Goal: Task Accomplishment & Management: Complete application form

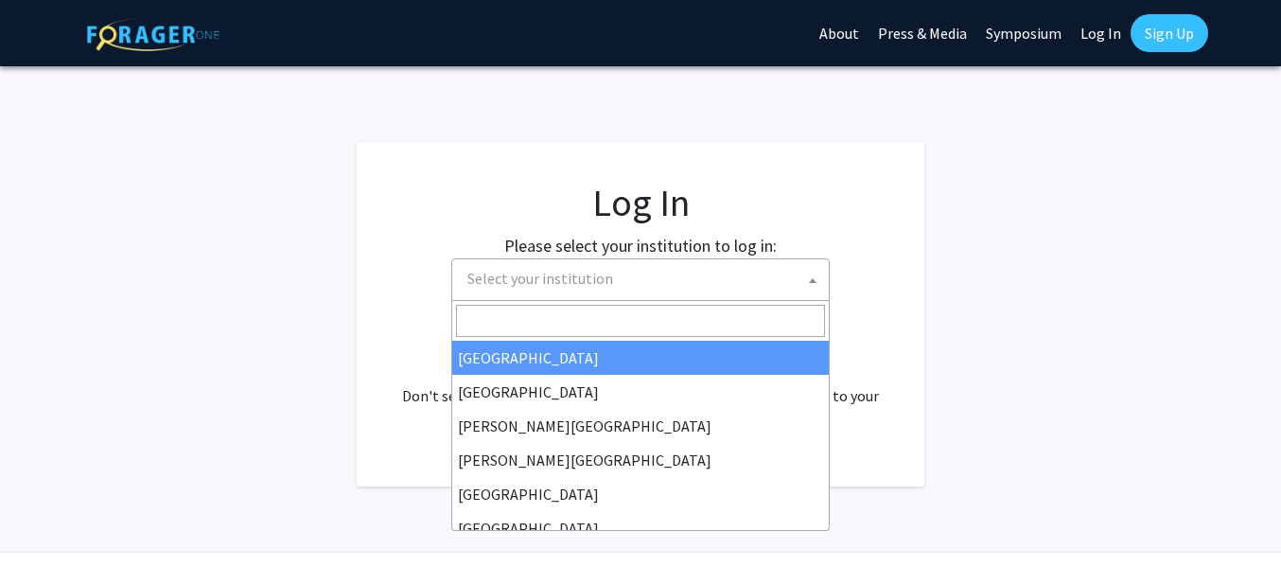
click at [508, 279] on span "Select your institution" at bounding box center [541, 278] width 146 height 19
select select "34"
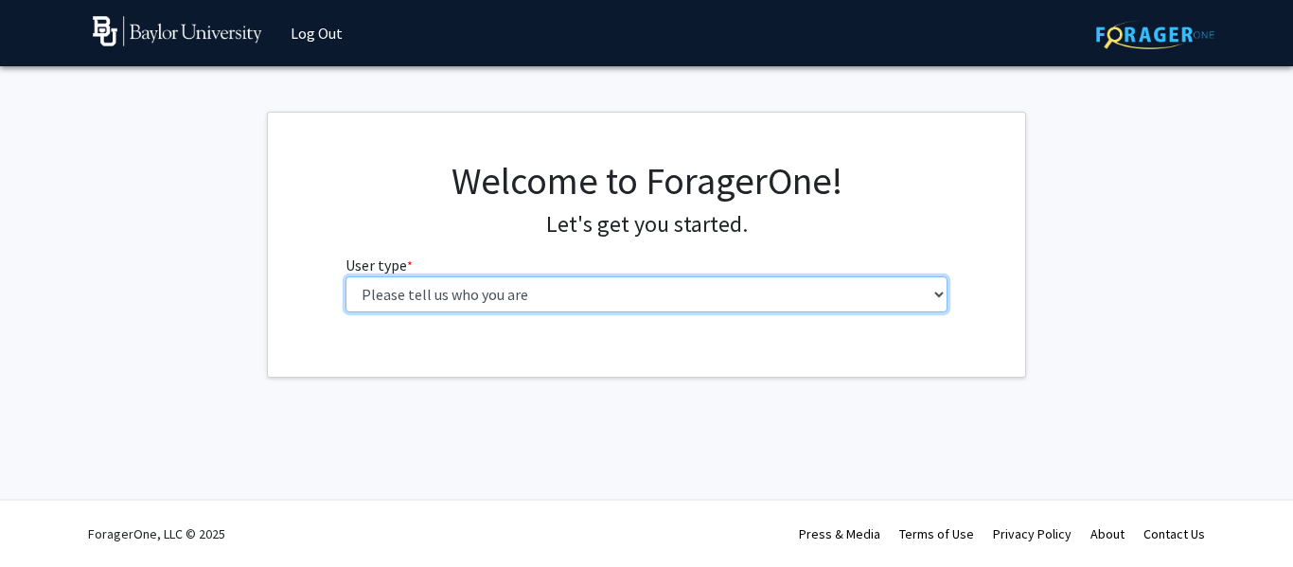
click at [595, 306] on select "Please tell us who you are Undergraduate Student Master's Student Doctoral Cand…" at bounding box center [646, 294] width 603 height 36
select select "1: undergrad"
click at [345, 276] on select "Please tell us who you are Undergraduate Student Master's Student Doctoral Cand…" at bounding box center [646, 294] width 603 height 36
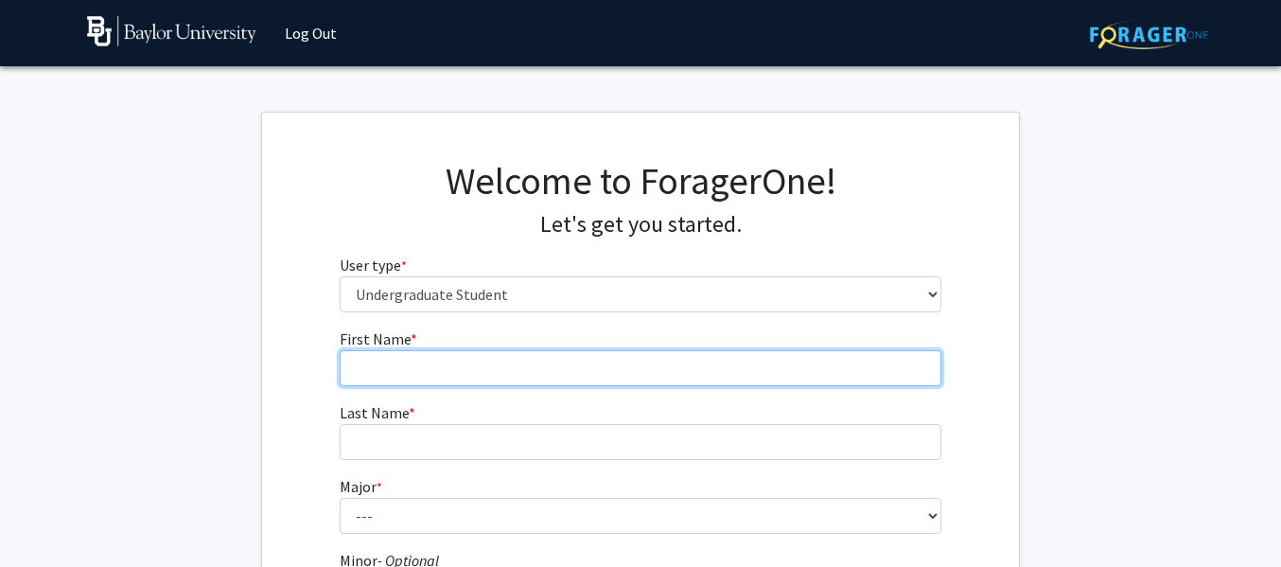
click at [465, 358] on input "First Name * required" at bounding box center [641, 368] width 603 height 36
type input "Aniyah"
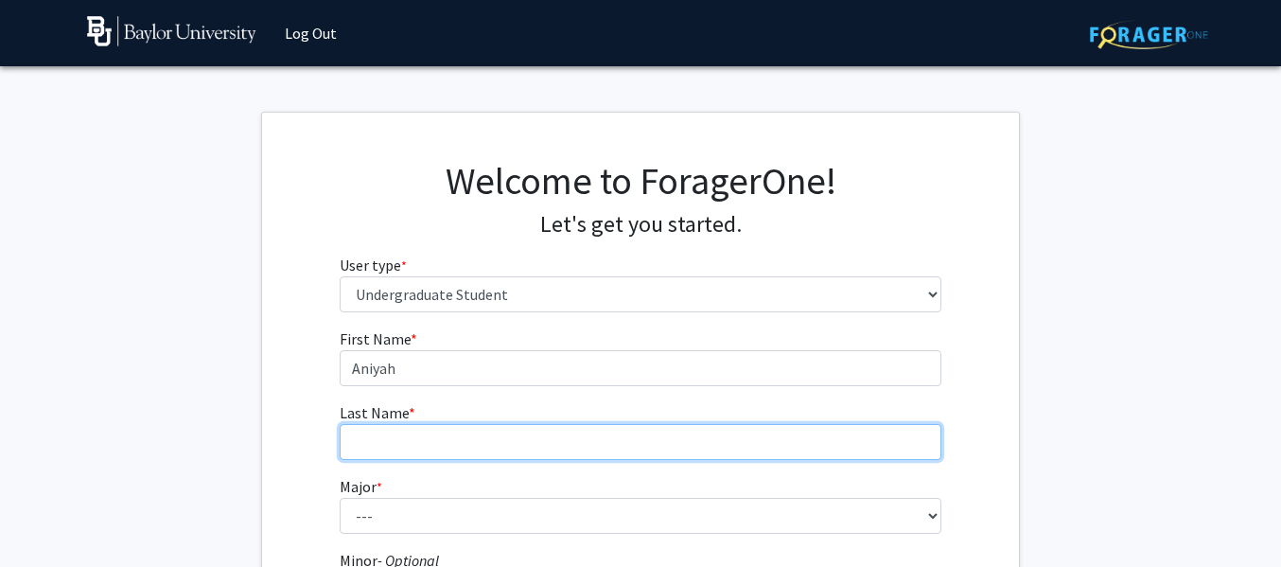
type input "Williams"
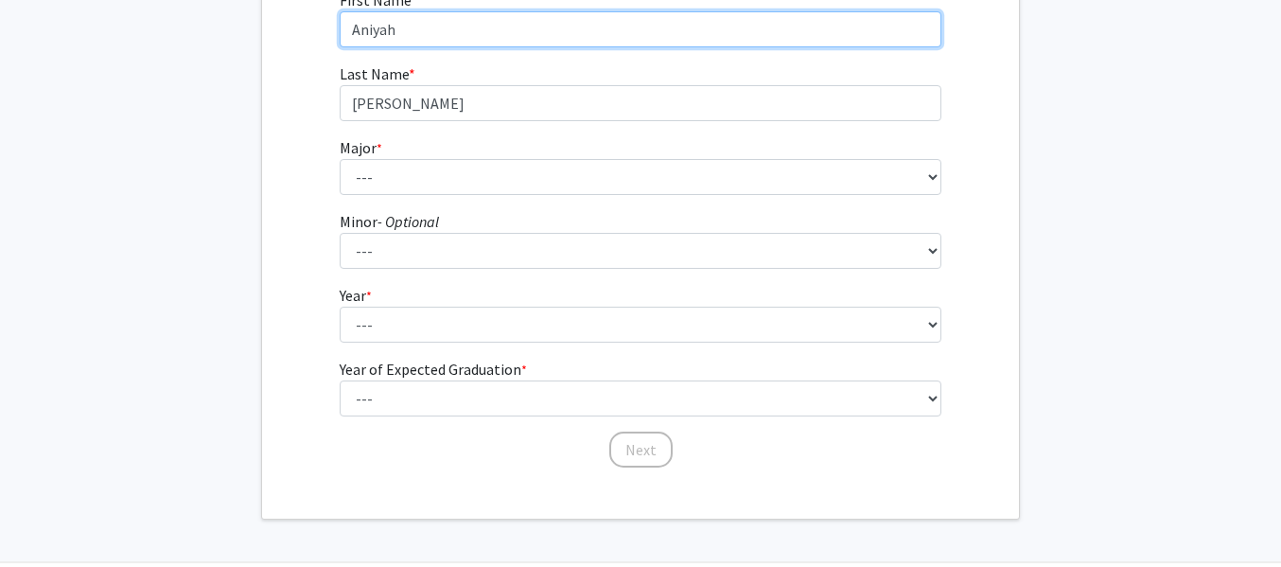
scroll to position [401, 0]
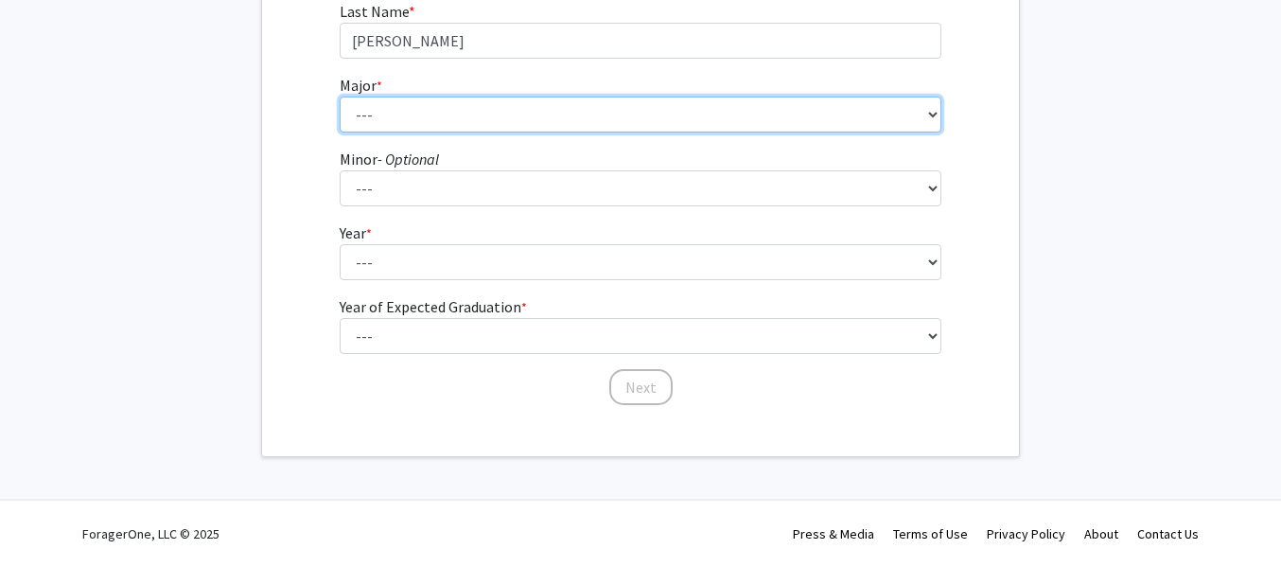
click at [489, 121] on select "--- Accounting American Studies Anthropology Apparel Design & Product Developme…" at bounding box center [641, 115] width 603 height 36
select select "16: 2681"
click at [340, 97] on select "--- Accounting American Studies Anthropology Apparel Design & Product Developme…" at bounding box center [641, 115] width 603 height 36
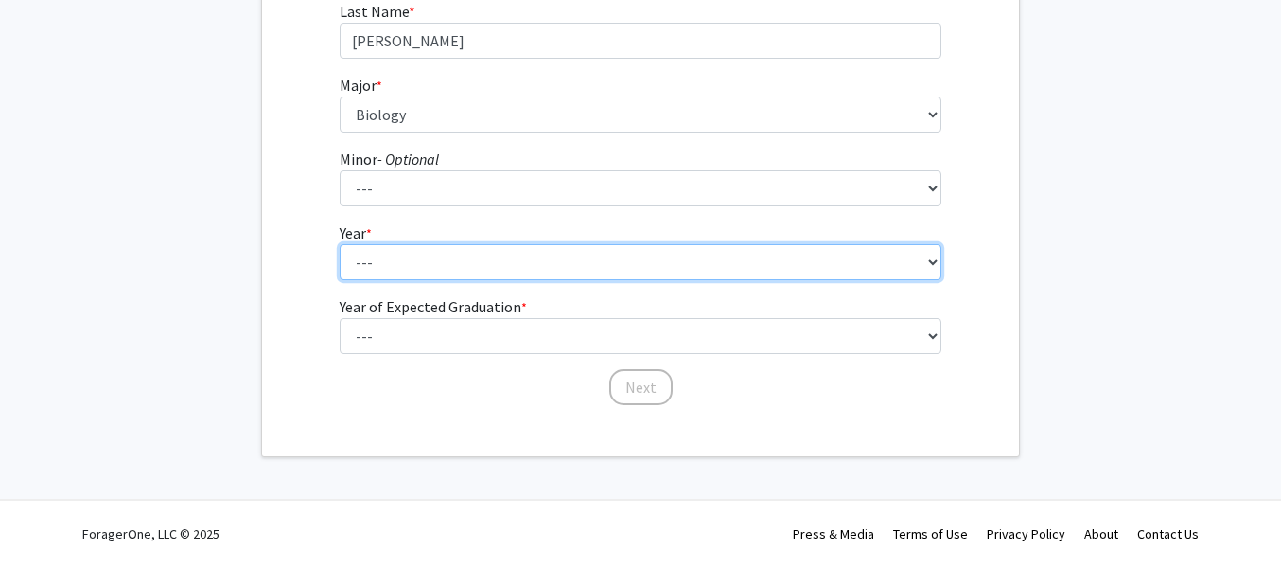
click at [444, 262] on select "--- First-year Sophomore Junior Senior Postbaccalaureate Certificate" at bounding box center [641, 262] width 603 height 36
select select "3: junior"
click at [340, 244] on select "--- First-year Sophomore Junior Senior Postbaccalaureate Certificate" at bounding box center [641, 262] width 603 height 36
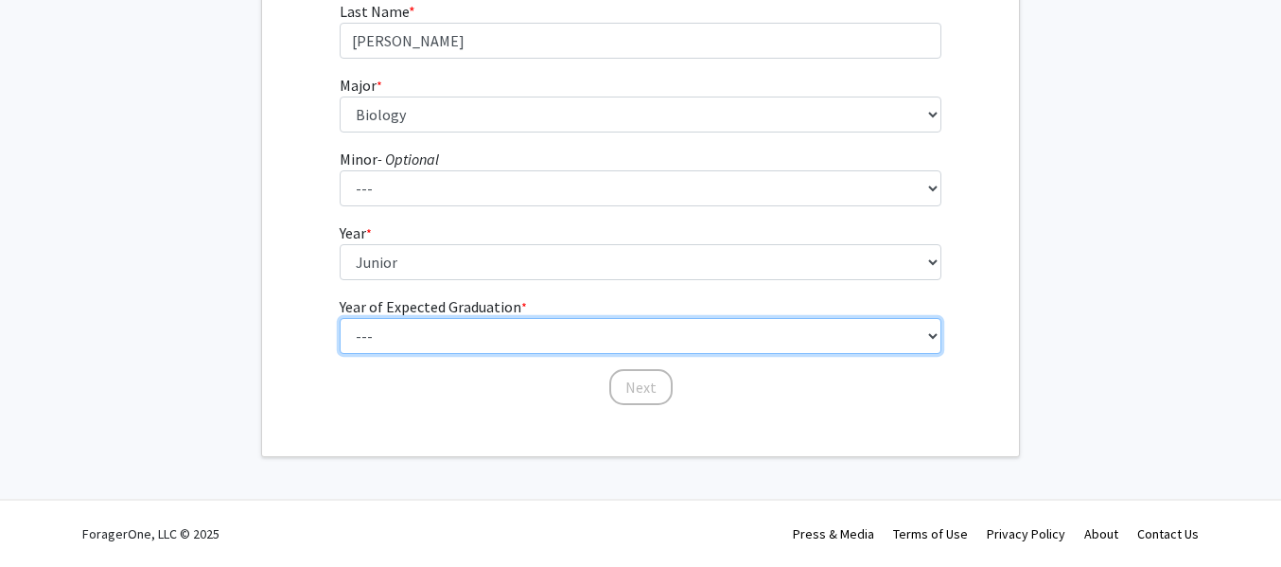
click at [424, 335] on select "--- 2025 2026 2027 2028 2029 2030 2031 2032 2033 2034" at bounding box center [641, 336] width 603 height 36
select select "3: 2027"
click at [340, 318] on select "--- 2025 2026 2027 2028 2029 2030 2031 2032 2033 2034" at bounding box center [641, 336] width 603 height 36
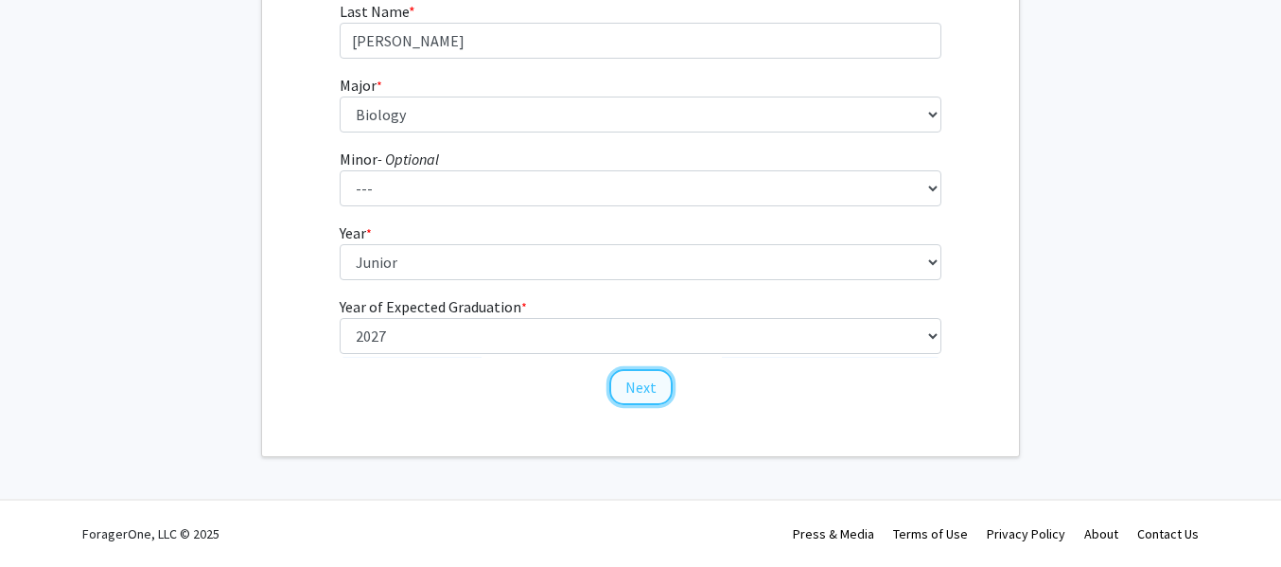
click at [630, 383] on button "Next" at bounding box center [640, 387] width 63 height 36
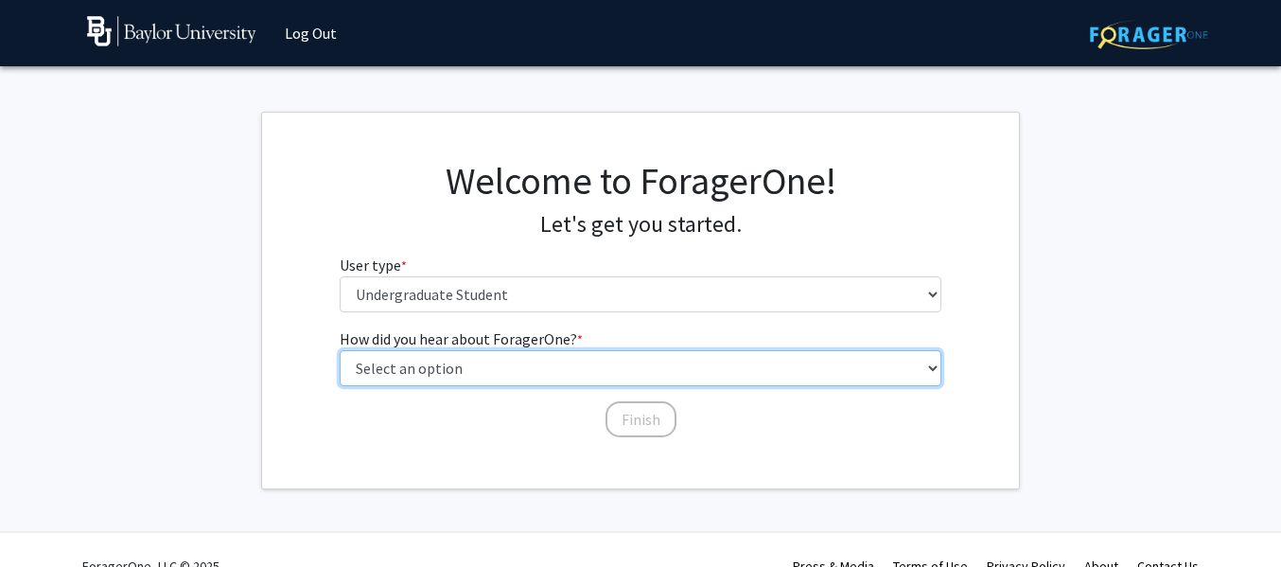
click at [554, 360] on select "Select an option Peer/student recommendation Faculty/staff recommendation Unive…" at bounding box center [641, 368] width 603 height 36
select select "2: faculty_recommendation"
click at [340, 350] on select "Select an option Peer/student recommendation Faculty/staff recommendation Unive…" at bounding box center [641, 368] width 603 height 36
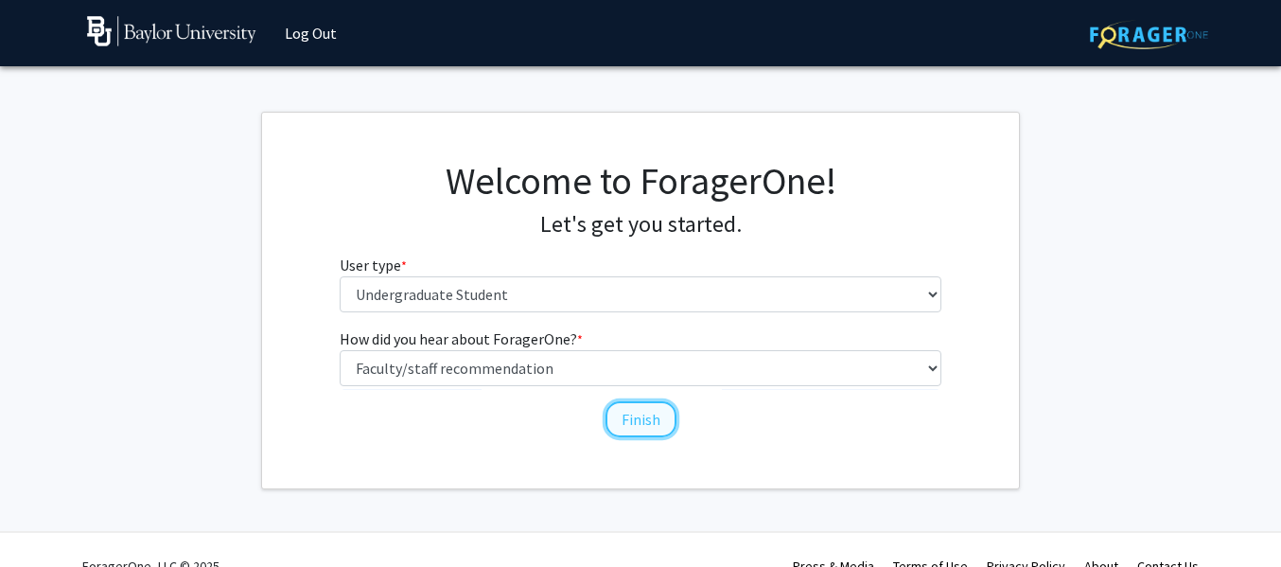
click at [664, 411] on button "Finish" at bounding box center [641, 419] width 71 height 36
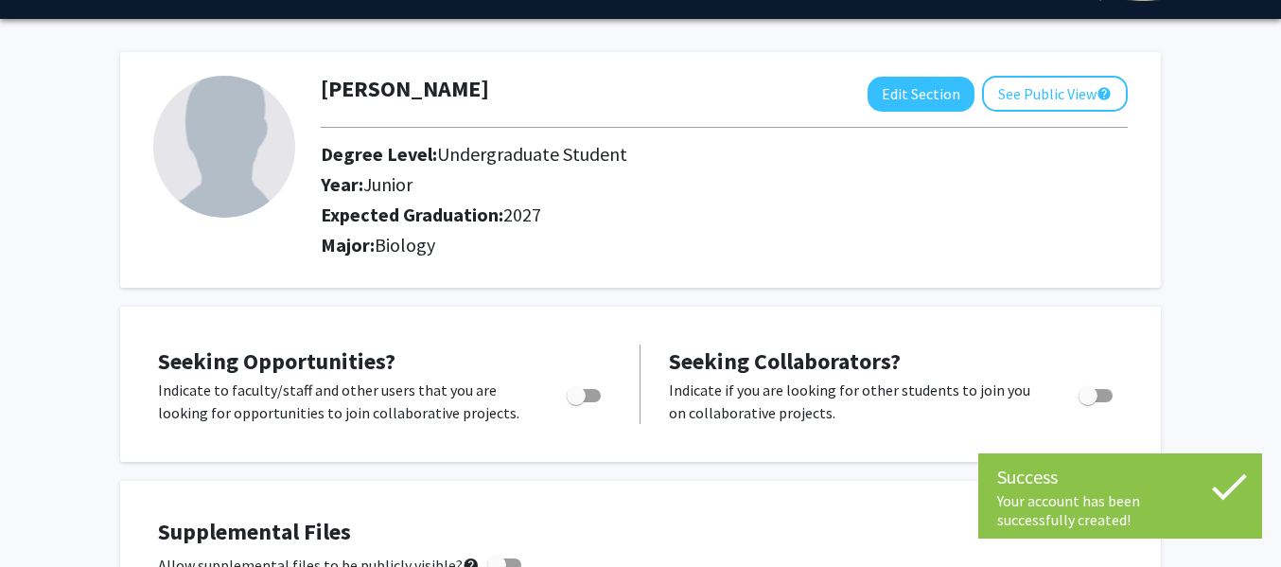
scroll to position [52, 0]
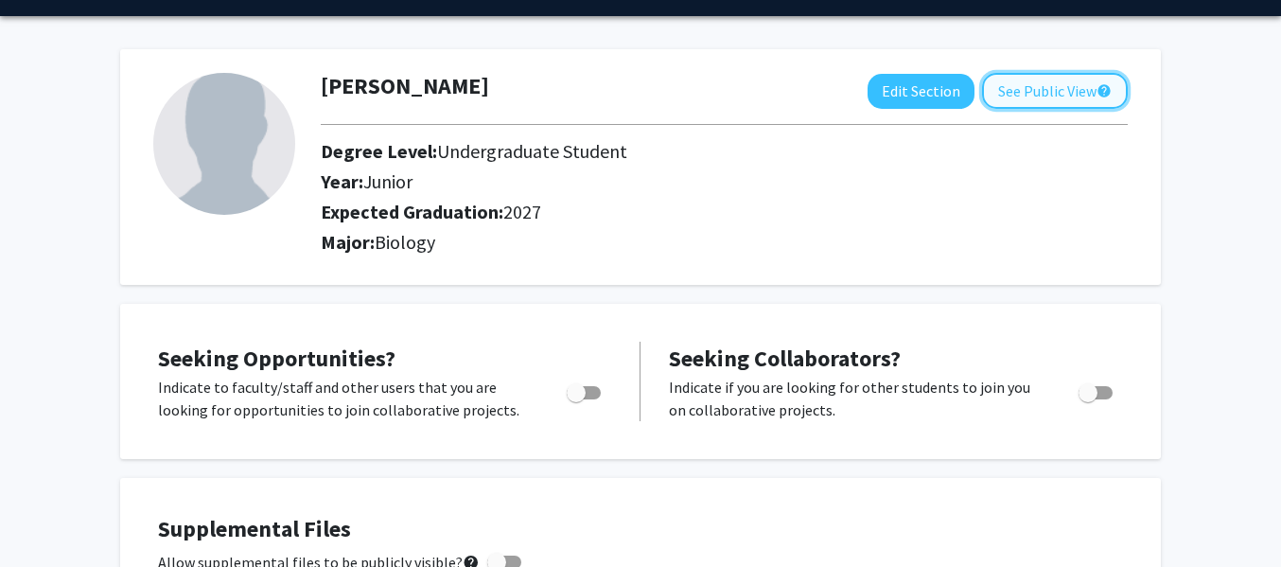
click at [1038, 97] on button "See Public View help" at bounding box center [1055, 91] width 146 height 36
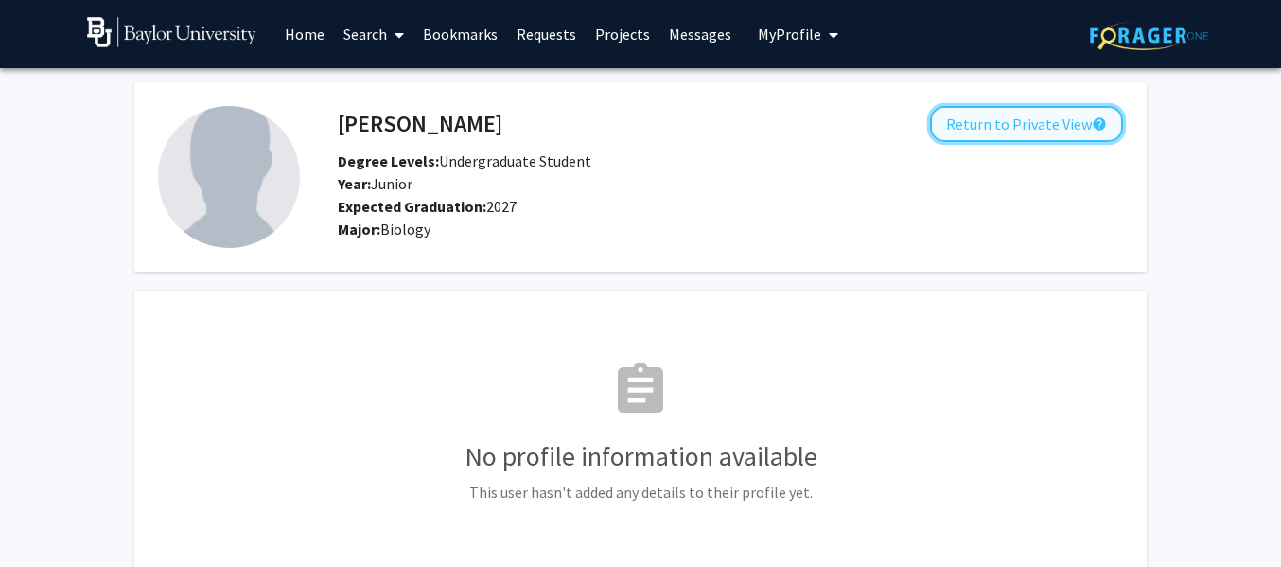
click at [1030, 122] on button "Return to Private View help" at bounding box center [1026, 124] width 193 height 36
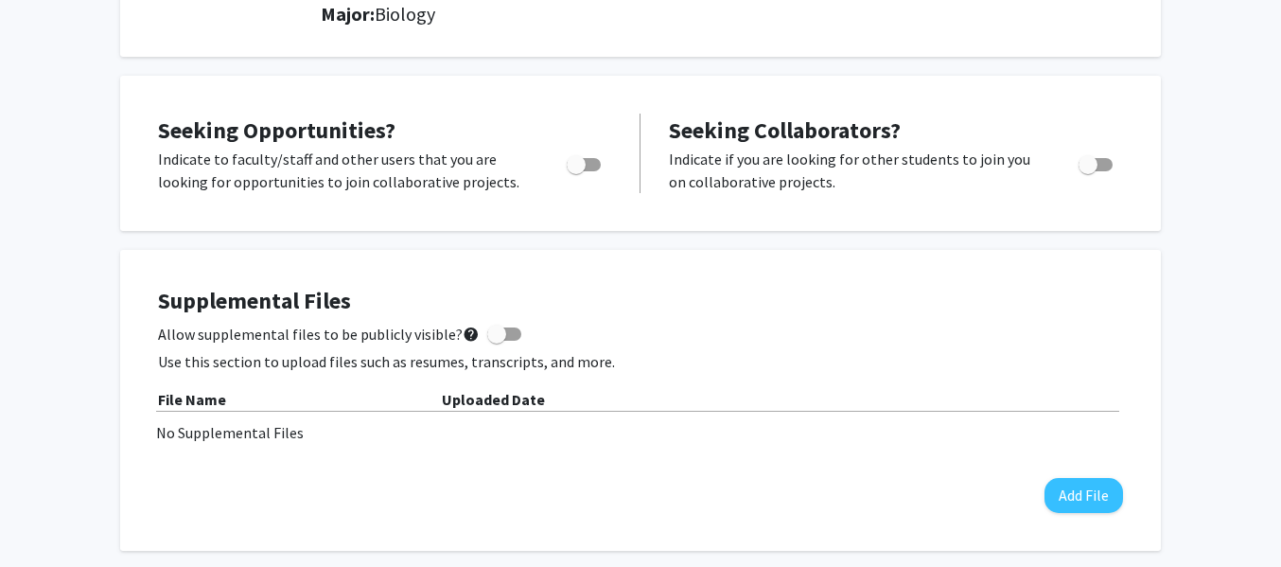
scroll to position [281, 0]
click at [574, 164] on span "Toggle" at bounding box center [576, 163] width 19 height 19
click at [575, 170] on input "Are you actively seeking opportunities?" at bounding box center [575, 170] width 1 height 1
checkbox input "true"
click at [1097, 163] on span "Toggle" at bounding box center [1088, 163] width 19 height 19
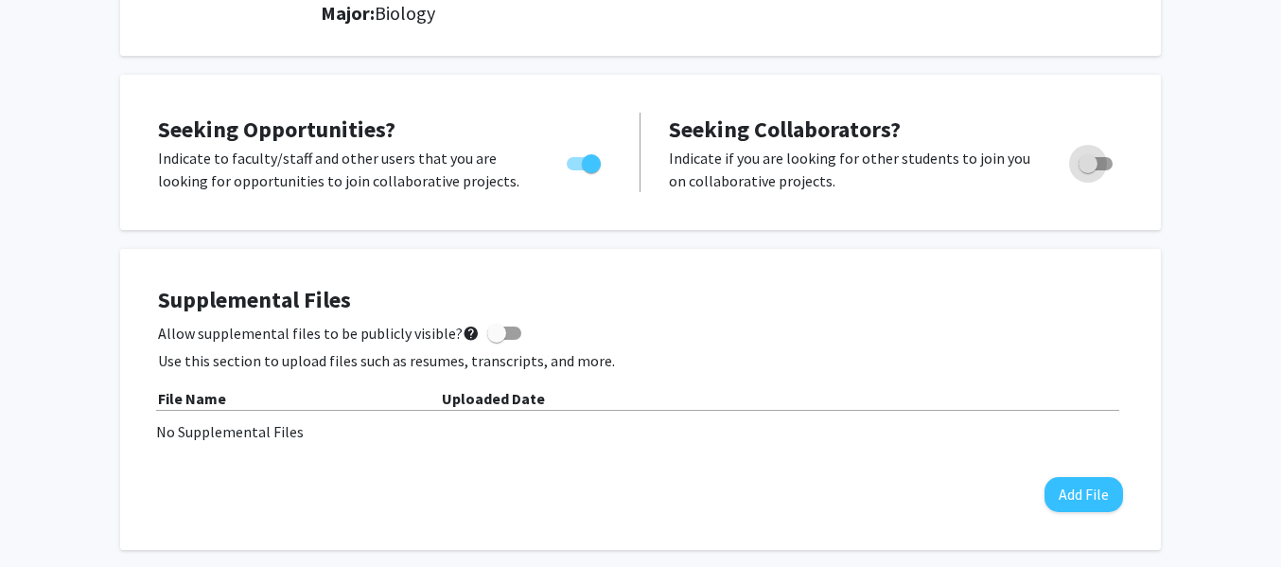
click at [1088, 170] on input "Would you like to receive other student requests to work with you?" at bounding box center [1087, 170] width 1 height 1
checkbox input "true"
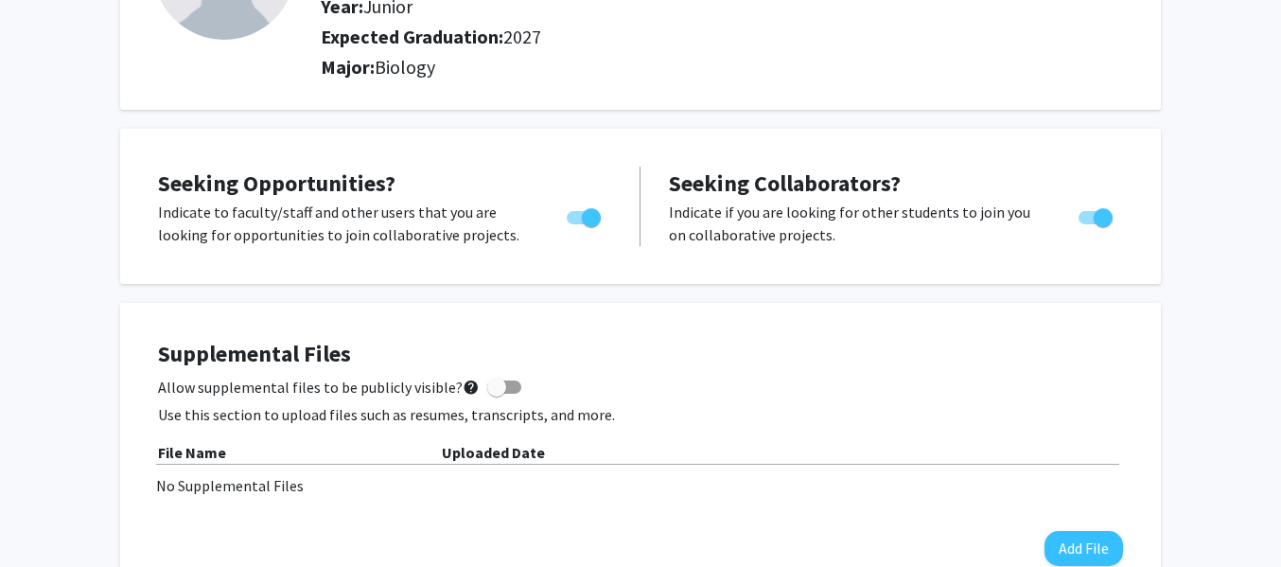
scroll to position [0, 0]
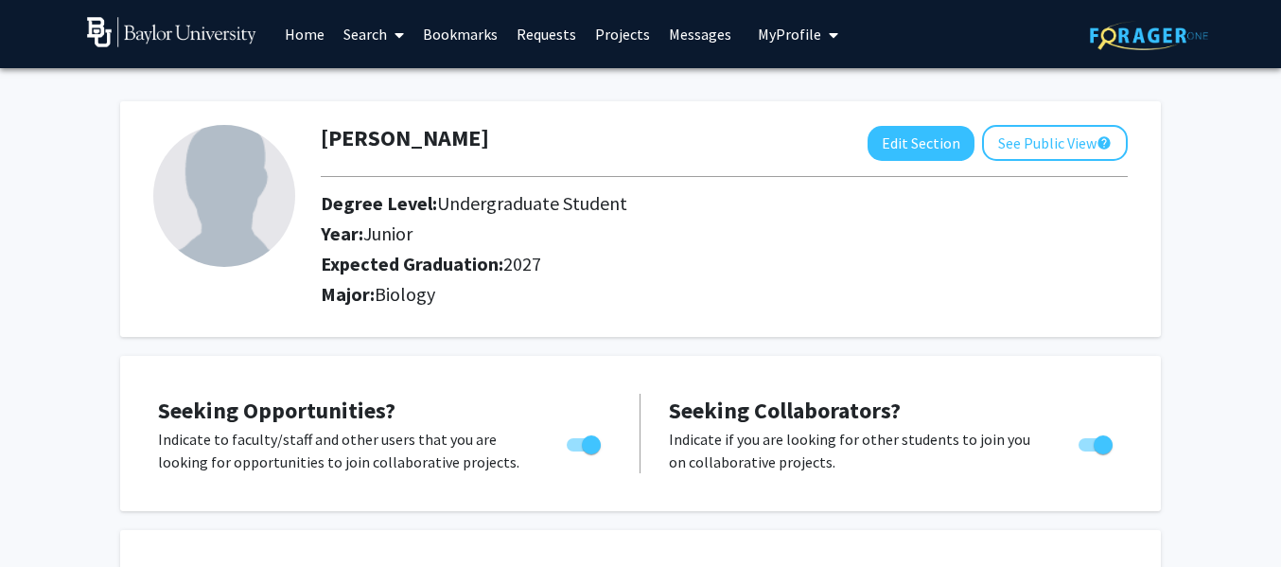
click at [626, 30] on link "Projects" at bounding box center [623, 34] width 74 height 66
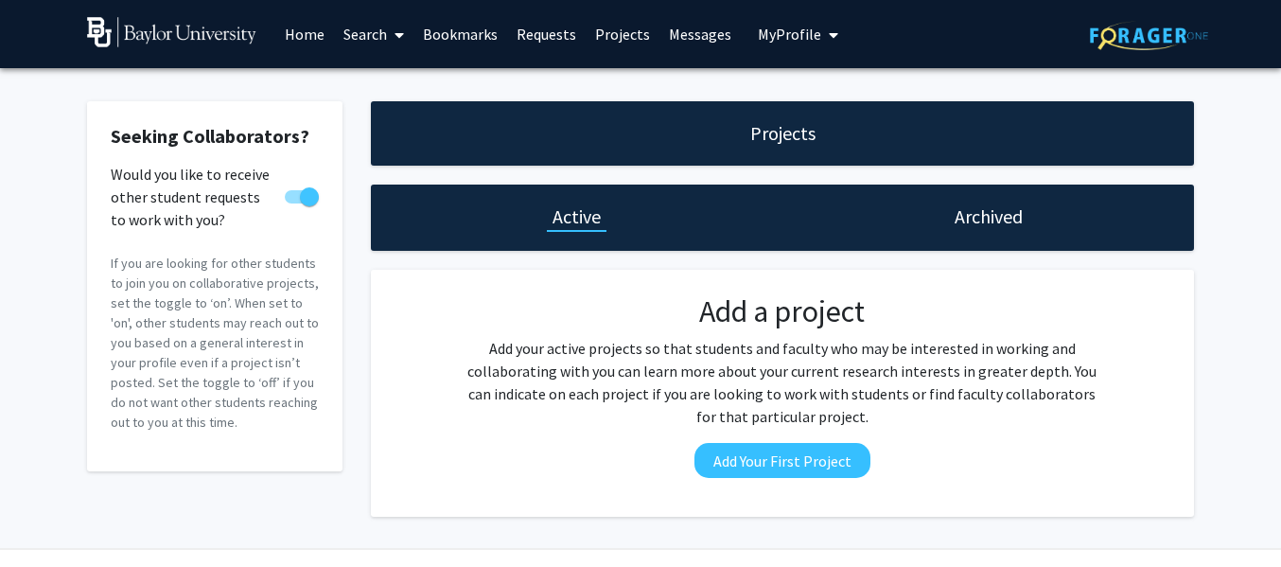
click at [988, 220] on h1 "Archived" at bounding box center [989, 216] width 68 height 26
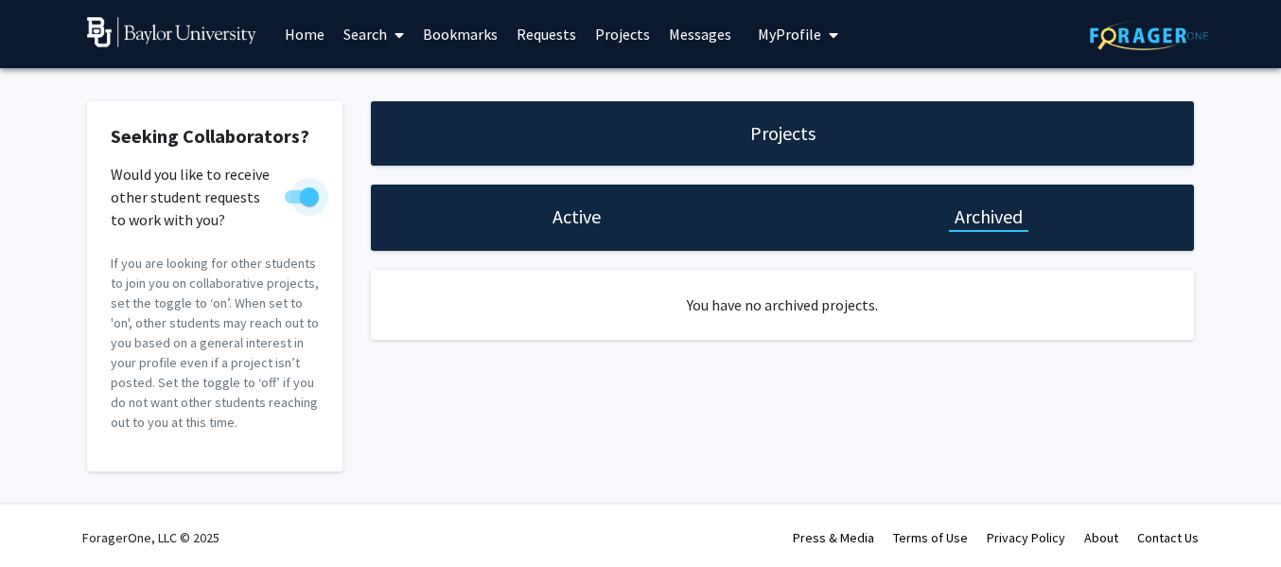
click at [302, 201] on span at bounding box center [309, 196] width 19 height 19
click at [294, 203] on input "Would you like to receive other student requests to work with you?" at bounding box center [293, 203] width 1 height 1
checkbox input "false"
click at [290, 39] on link "Home" at bounding box center [304, 34] width 59 height 66
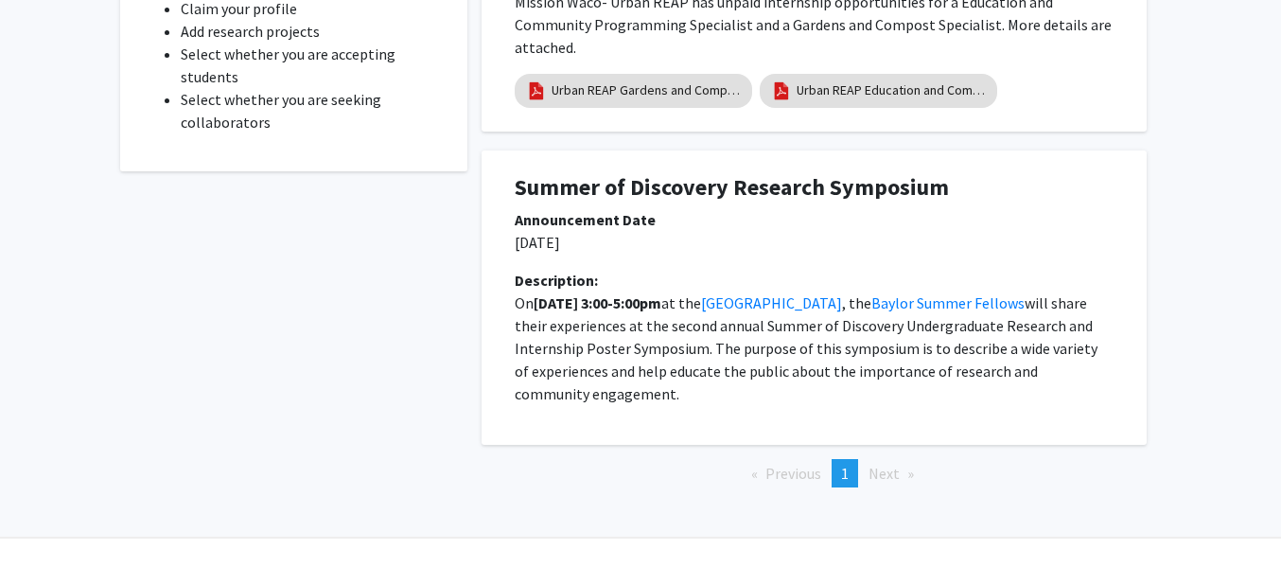
scroll to position [782, 0]
click at [739, 174] on h1 "Summer of Discovery Research Symposium" at bounding box center [814, 186] width 599 height 27
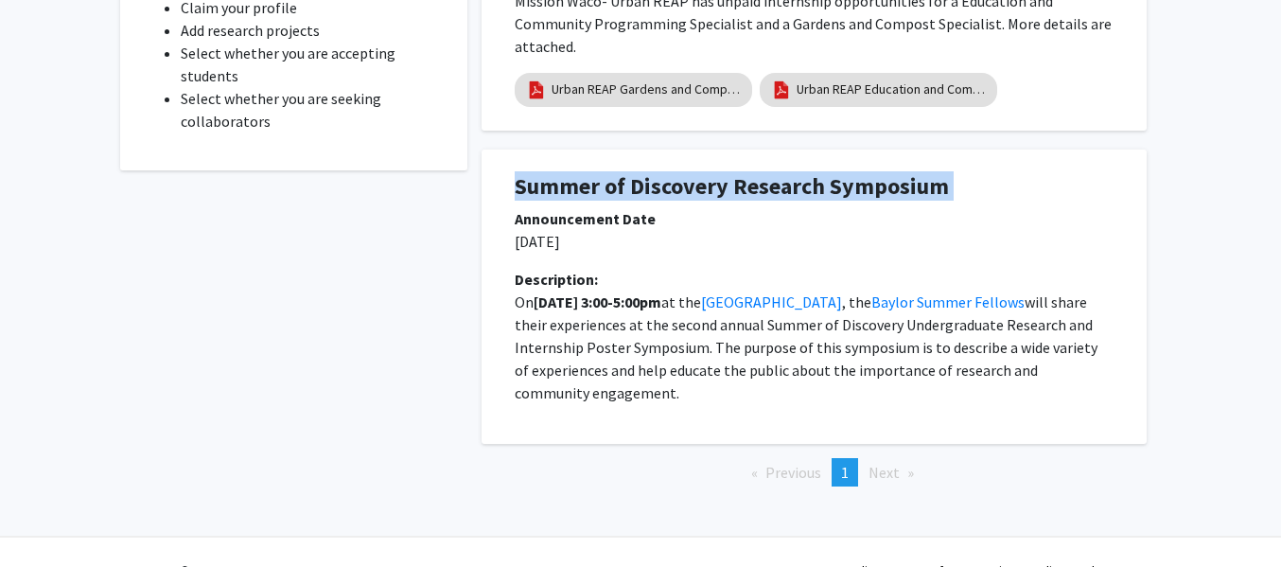
click at [739, 174] on h1 "Summer of Discovery Research Symposium" at bounding box center [814, 186] width 599 height 27
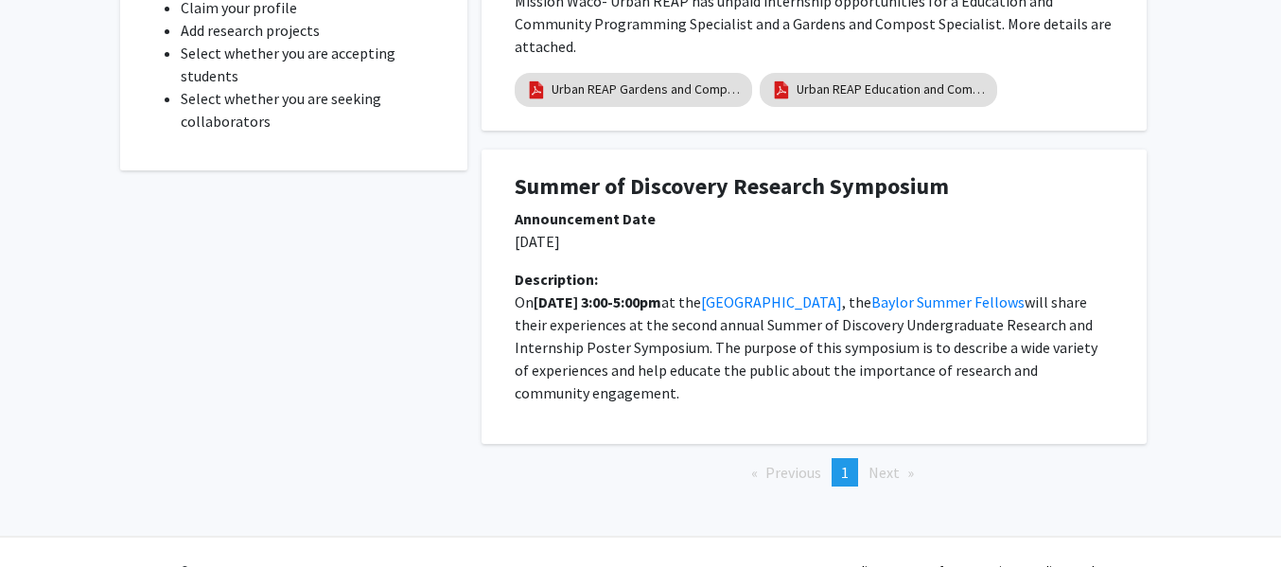
drag, startPoint x: 860, startPoint y: 301, endPoint x: 800, endPoint y: 344, distance: 74.6
click at [800, 344] on p "On Friday September 12 from 3:00-5:00pm at the Mayborn Museum , the Baylor Summ…" at bounding box center [814, 348] width 599 height 114
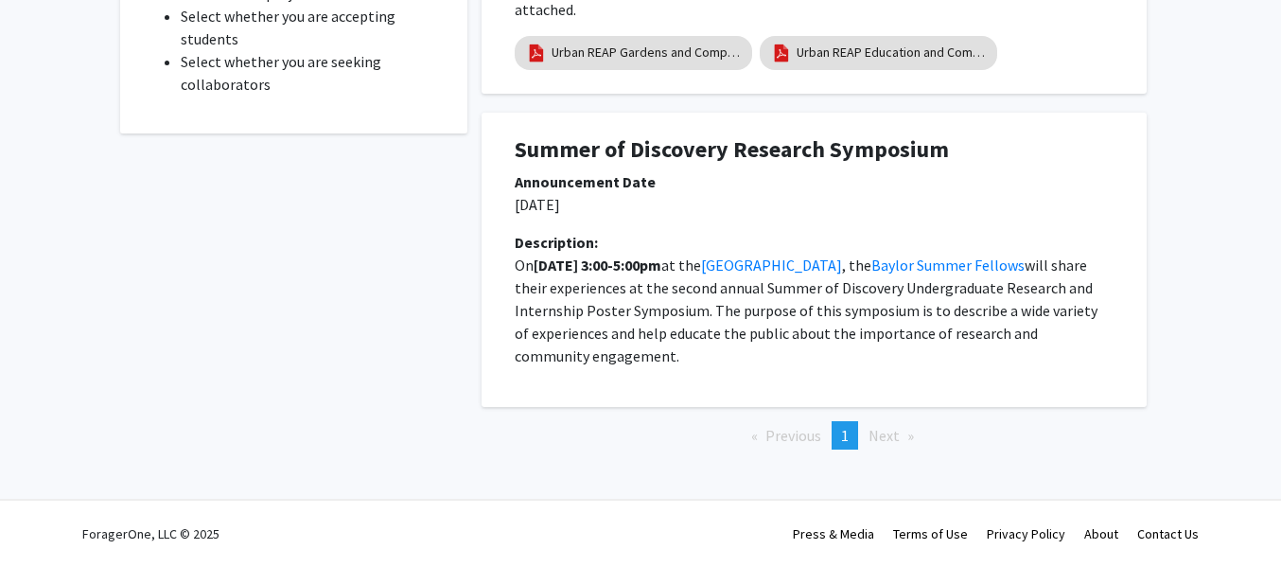
click at [880, 441] on span "Next page" at bounding box center [884, 435] width 31 height 19
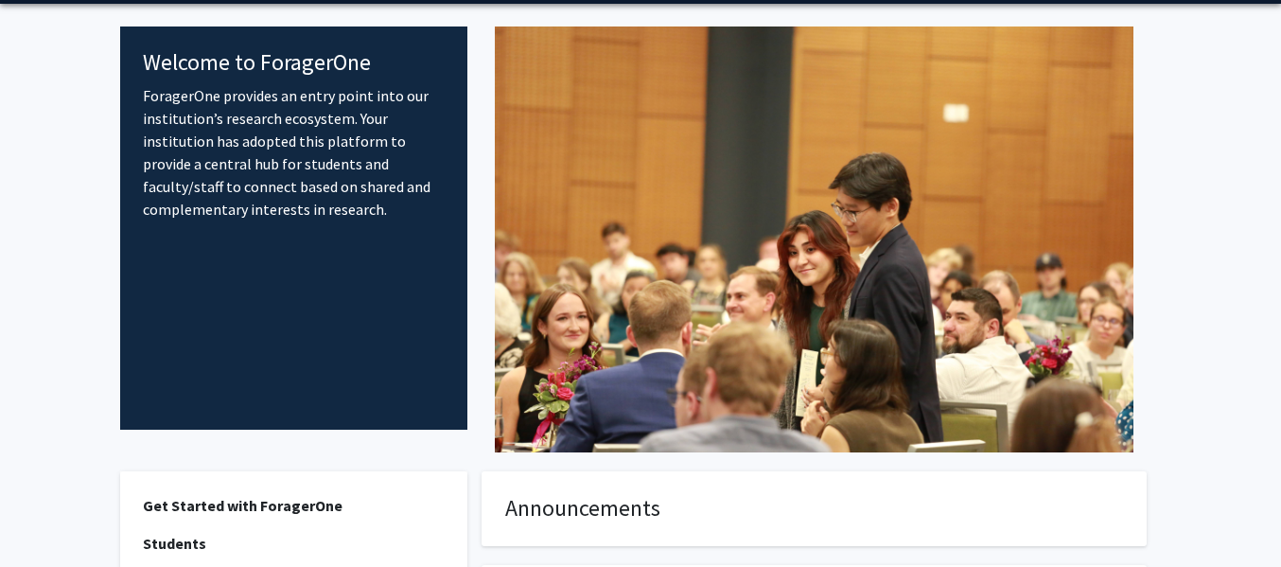
scroll to position [0, 0]
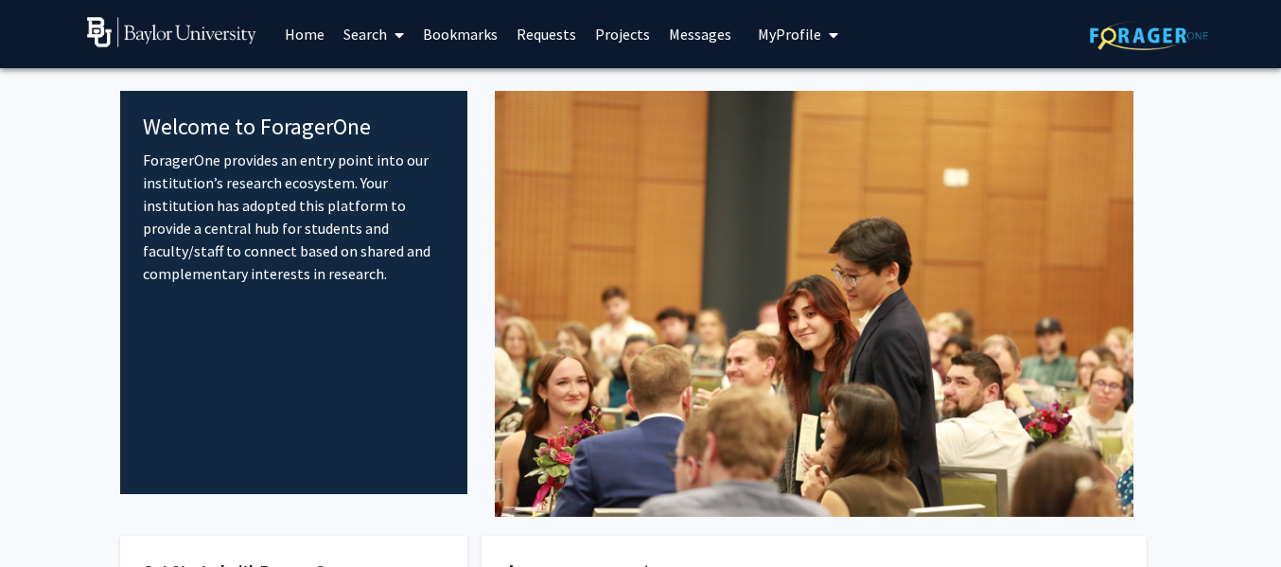
click at [306, 28] on link "Home" at bounding box center [304, 34] width 59 height 66
click at [309, 29] on link "Home" at bounding box center [304, 34] width 59 height 66
click at [614, 34] on link "Projects" at bounding box center [623, 34] width 74 height 66
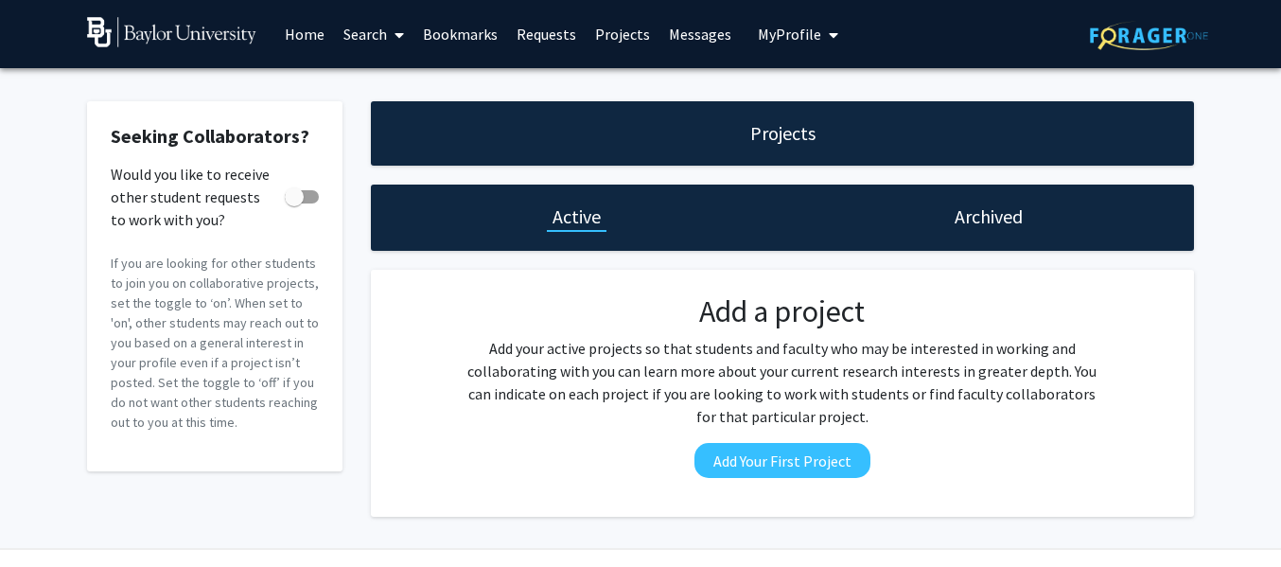
click at [460, 42] on link "Bookmarks" at bounding box center [461, 34] width 94 height 66
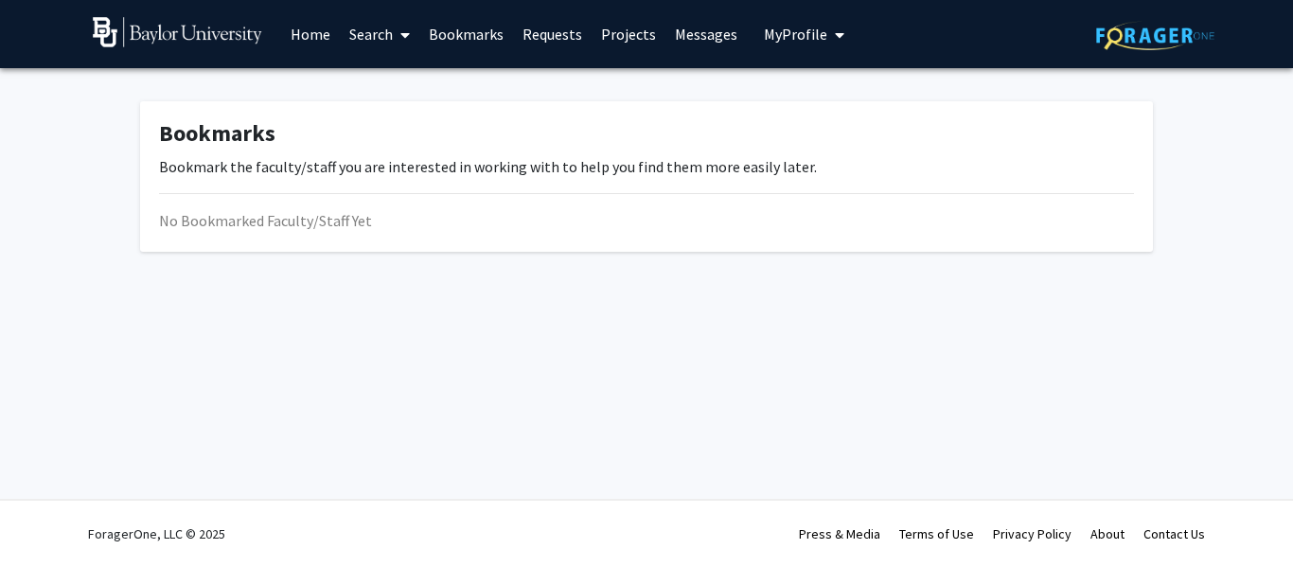
click at [400, 40] on icon at bounding box center [404, 34] width 9 height 15
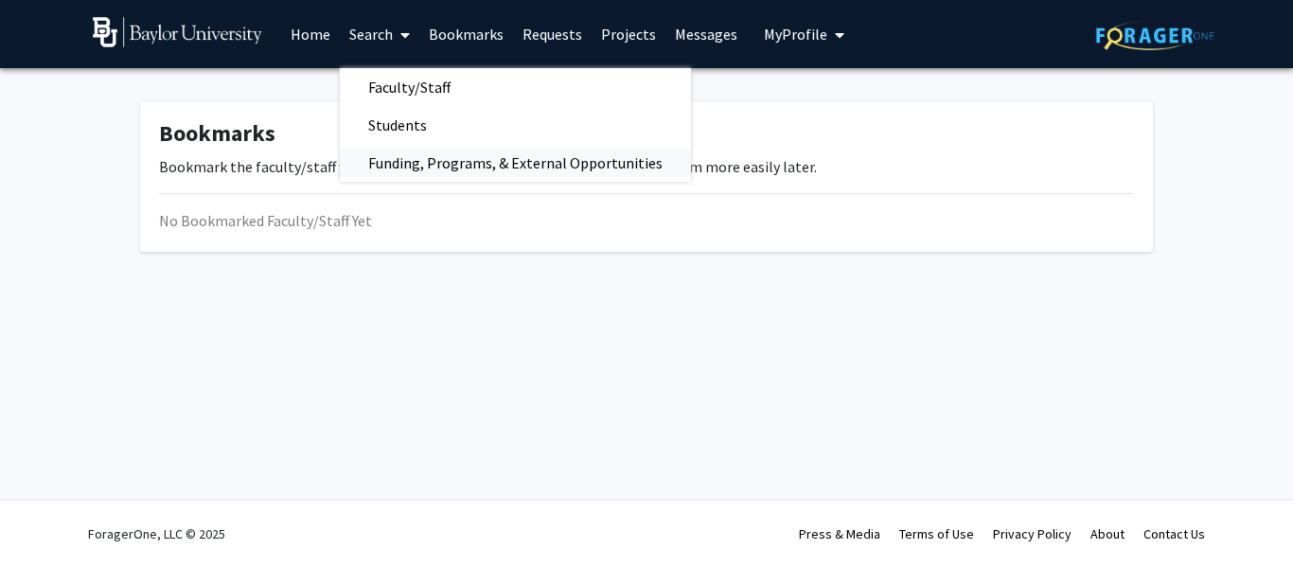
click at [420, 154] on span "Funding, Programs, & External Opportunities" at bounding box center [515, 163] width 351 height 38
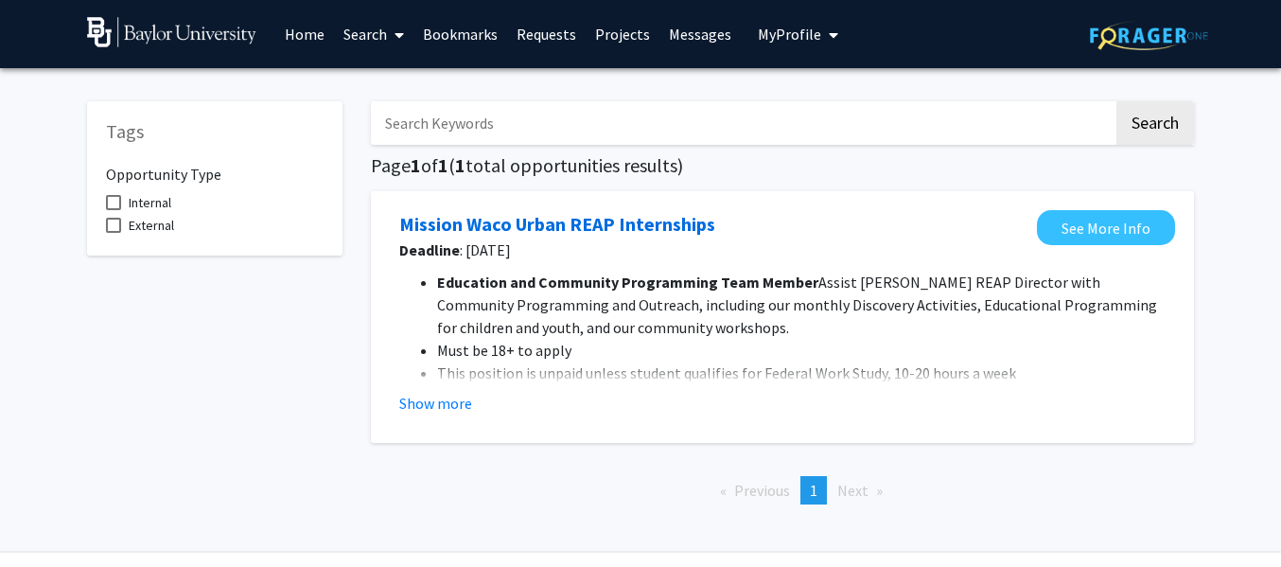
click at [397, 28] on icon at bounding box center [399, 34] width 9 height 15
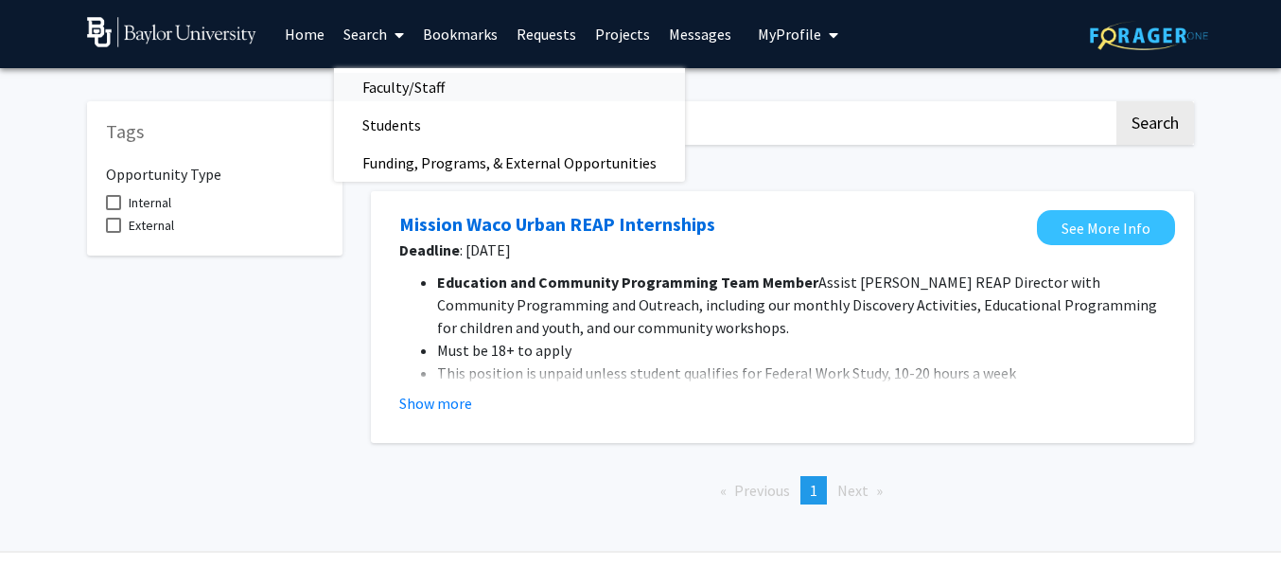
click at [392, 78] on span "Faculty/Staff" at bounding box center [403, 87] width 139 height 38
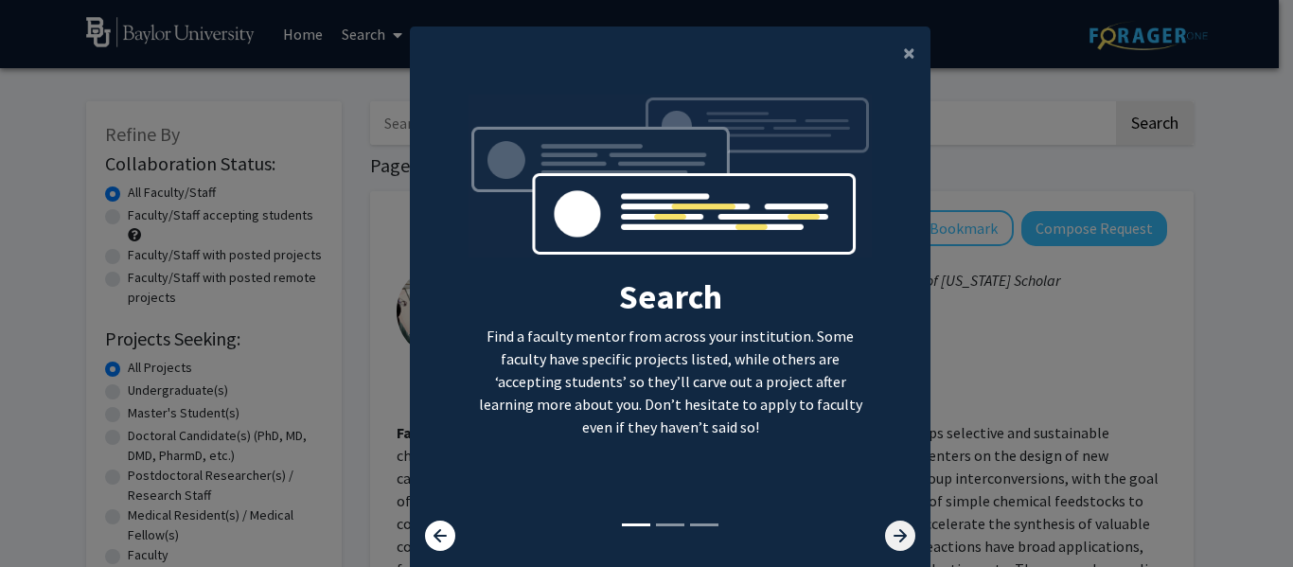
click at [892, 530] on icon at bounding box center [900, 536] width 30 height 30
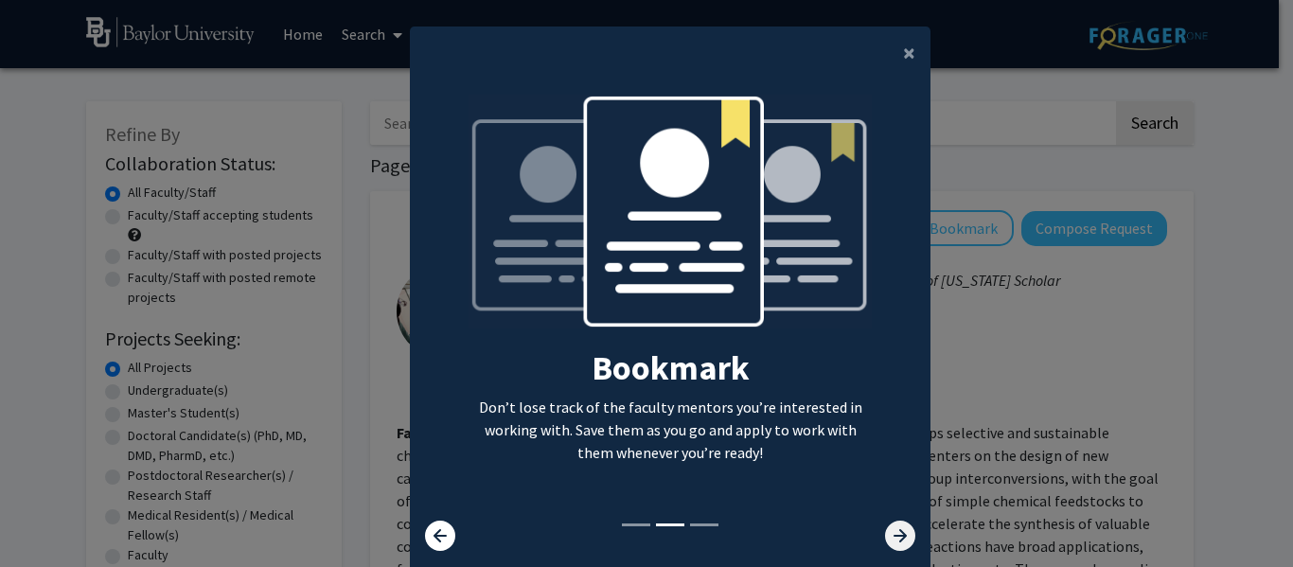
click at [892, 530] on icon at bounding box center [900, 536] width 30 height 30
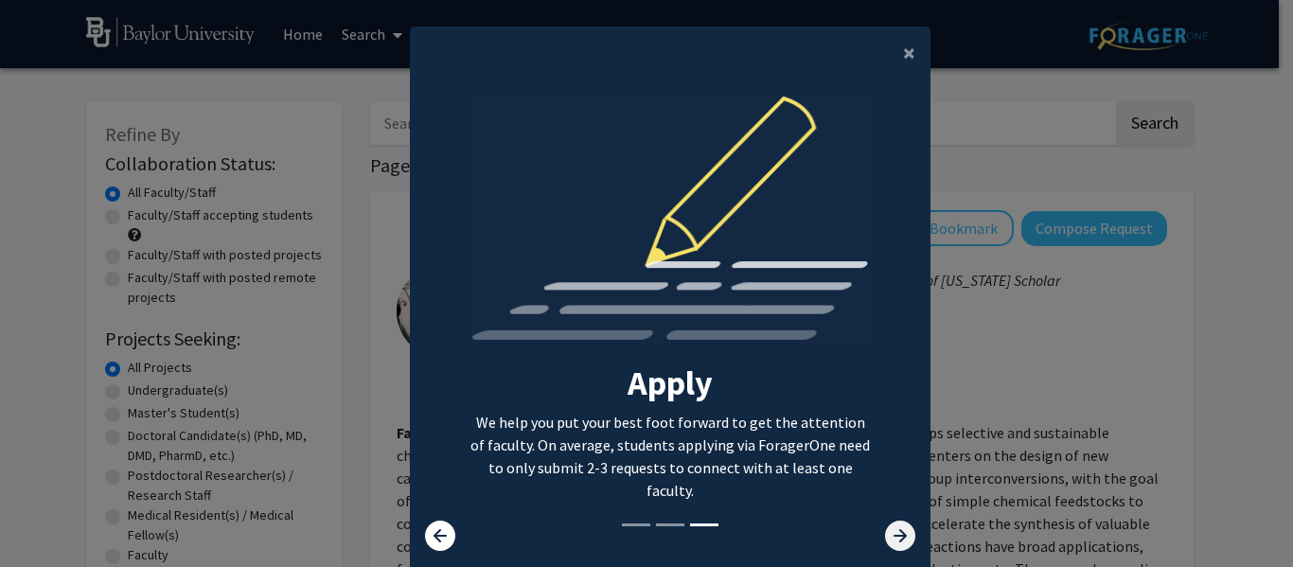
click at [892, 530] on icon at bounding box center [900, 536] width 30 height 30
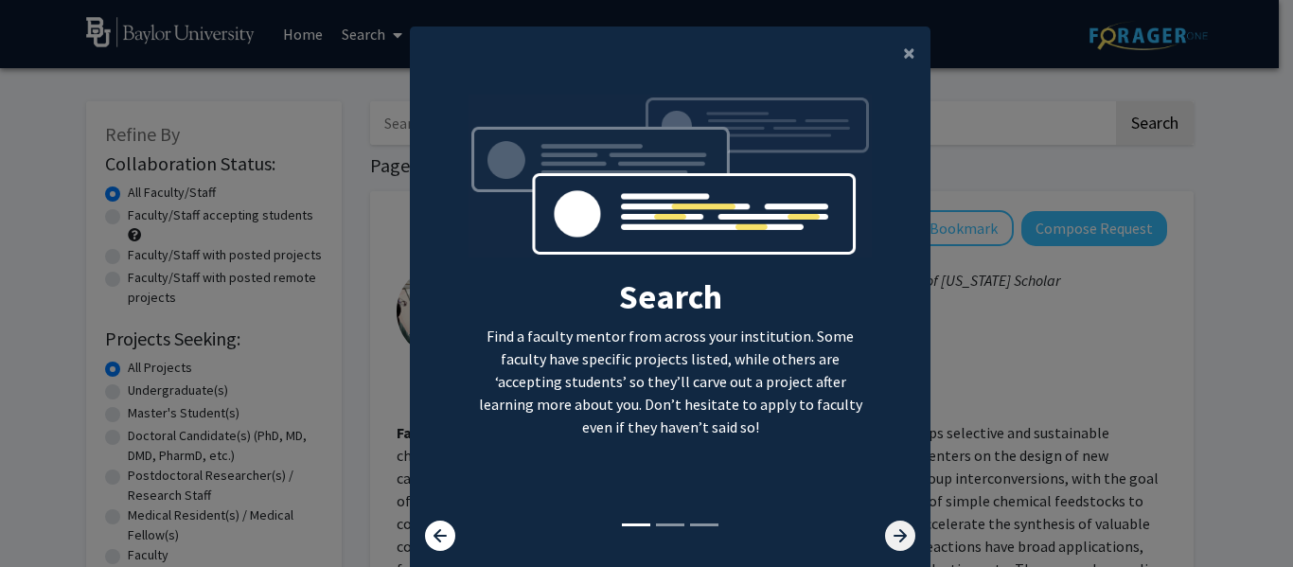
click at [892, 530] on icon at bounding box center [900, 536] width 30 height 30
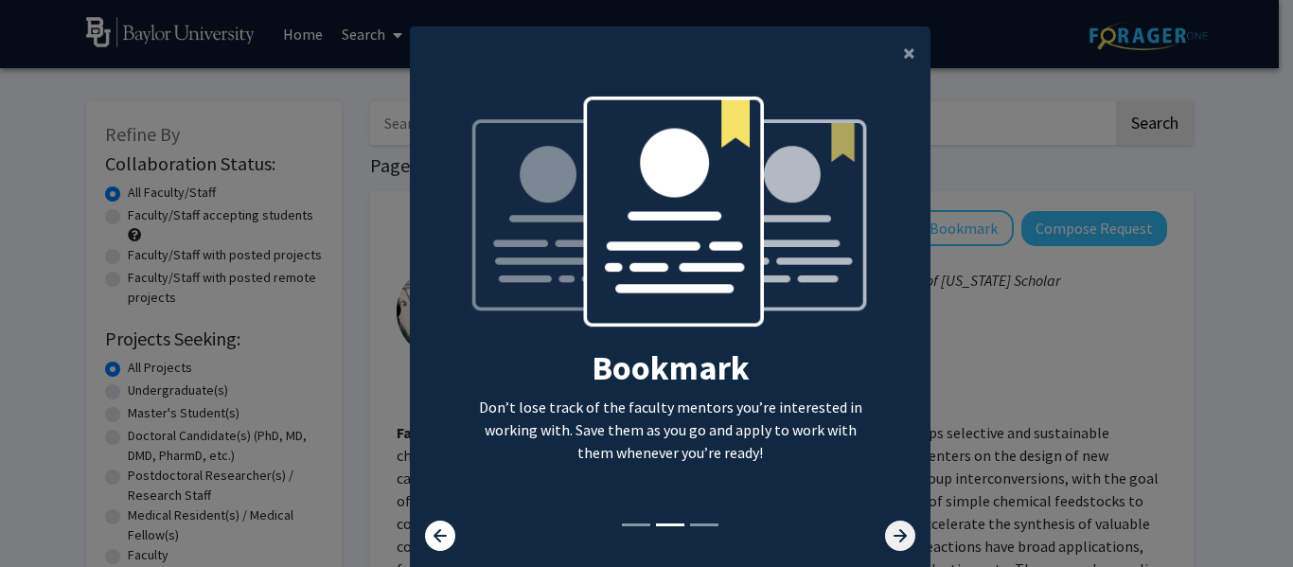
click at [892, 530] on icon at bounding box center [900, 536] width 30 height 30
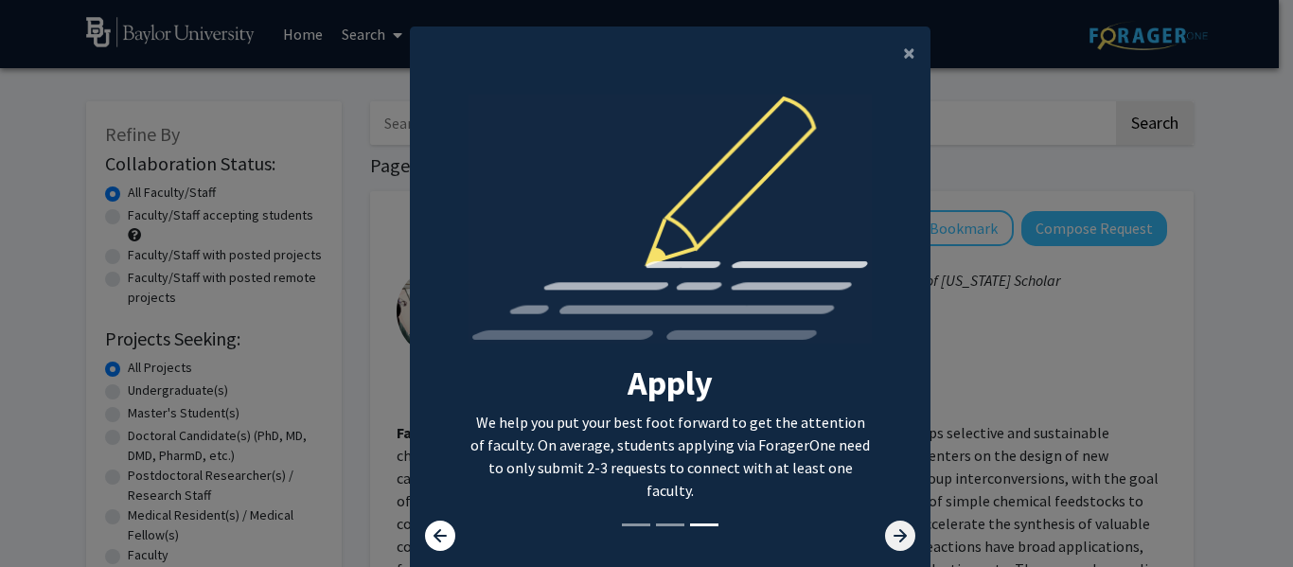
click at [892, 530] on icon at bounding box center [900, 536] width 30 height 30
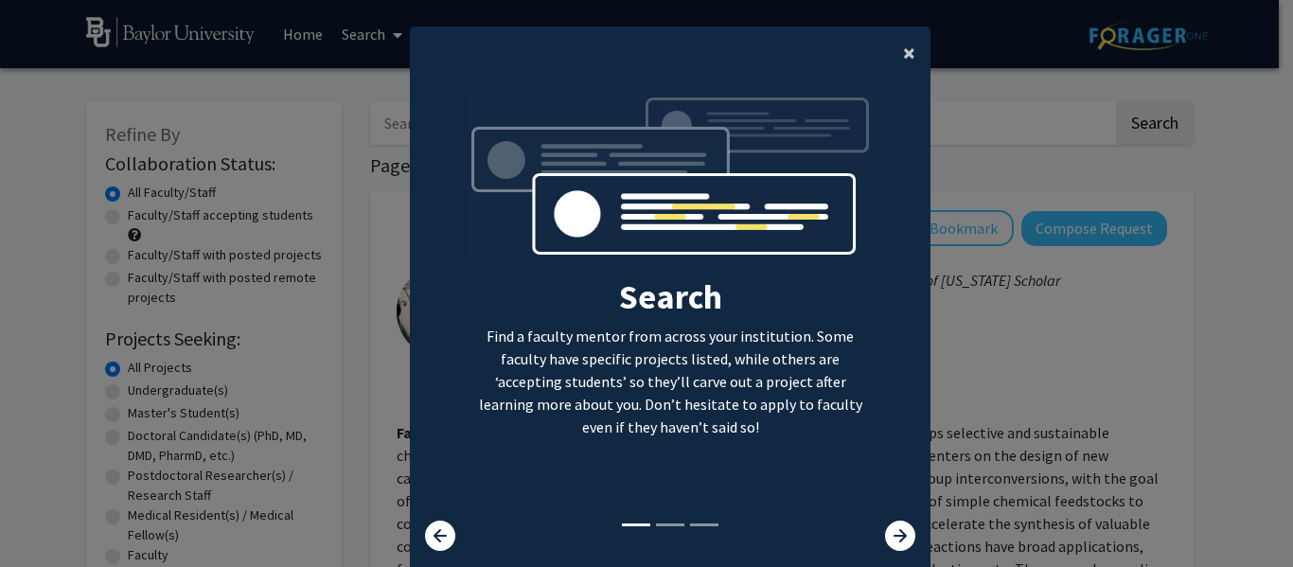
click at [905, 46] on span "×" at bounding box center [909, 52] width 12 height 29
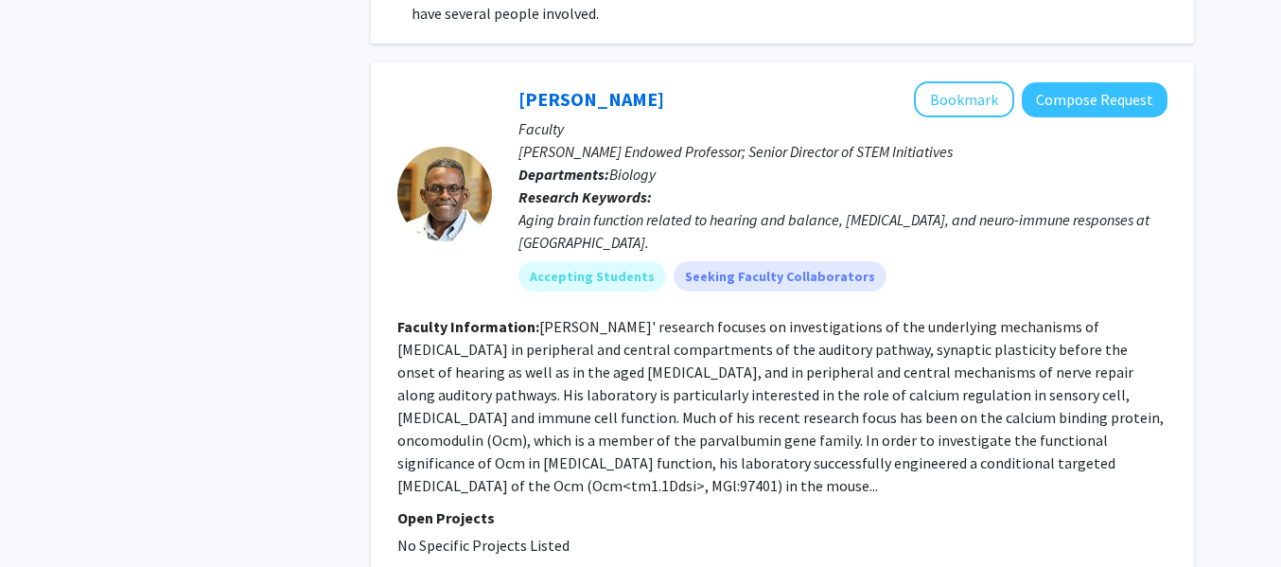
scroll to position [2935, 0]
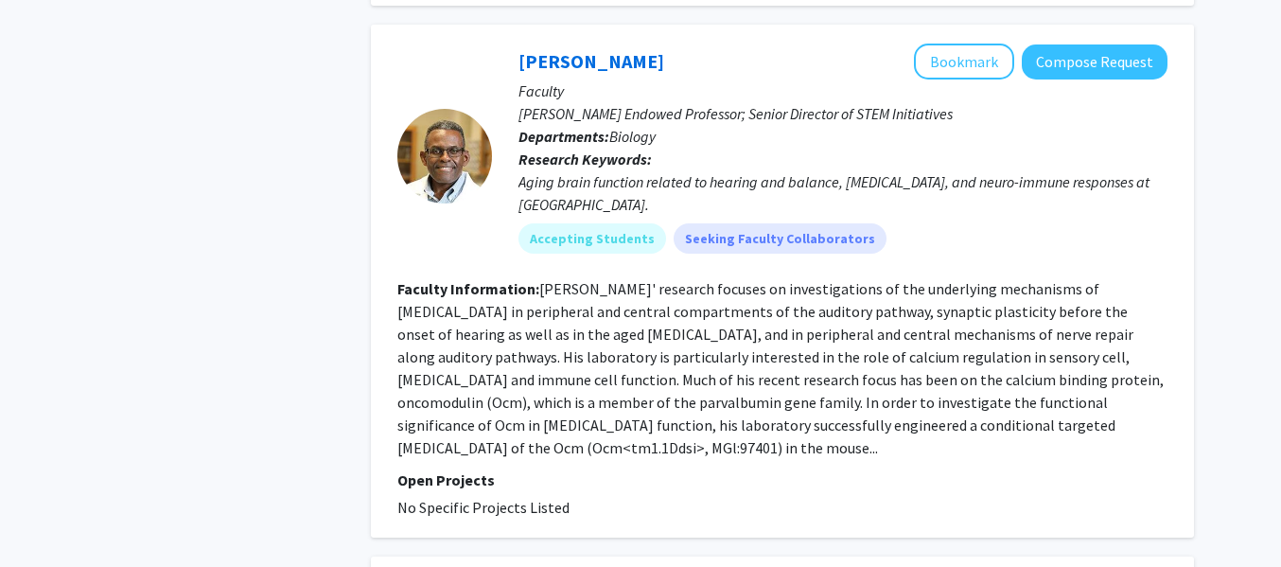
drag, startPoint x: 521, startPoint y: 200, endPoint x: 1051, endPoint y: 466, distance: 592.1
click at [1051, 466] on div "Dwayne Simmons Bookmark Compose Request Faculty Cornelia Marschall Smith Endowe…" at bounding box center [782, 281] width 823 height 513
copy fg-search-faculty "Faculty Cornelia Marschall Smith Endowed Professor; Senior Director of STEM Ini…"
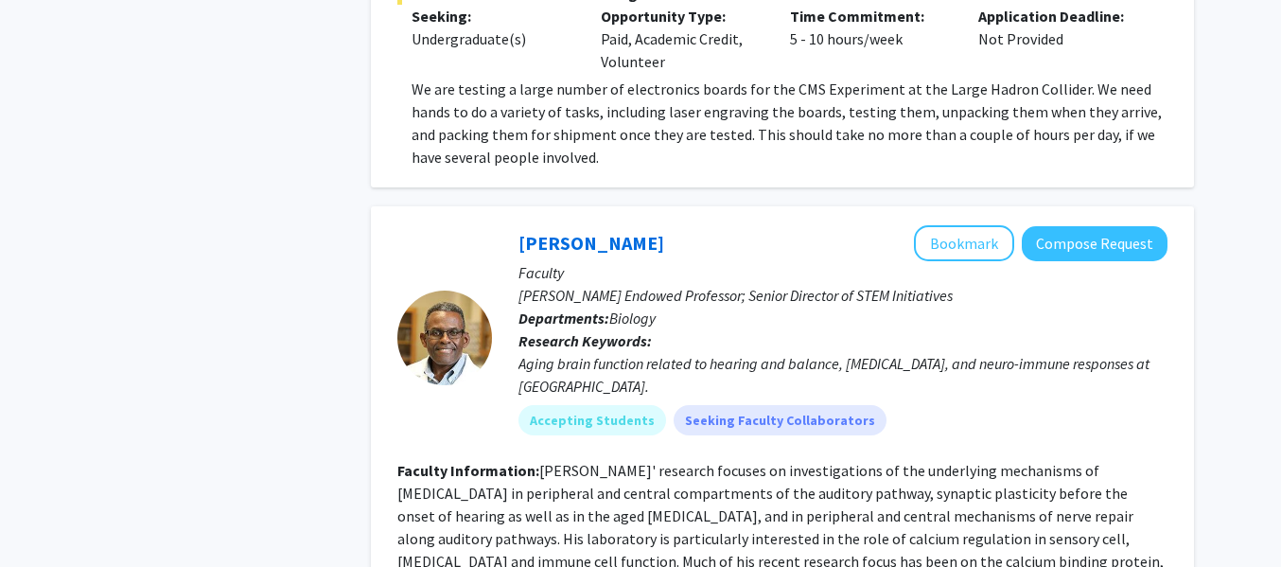
scroll to position [2752, 0]
click at [1101, 227] on button "Compose Request" at bounding box center [1095, 244] width 146 height 35
click at [1082, 227] on button "Compose Request" at bounding box center [1095, 244] width 146 height 35
click at [1086, 285] on p "Cornelia Marschall Smith Endowed Professor; Senior Director of STEM Initiatives" at bounding box center [843, 296] width 649 height 23
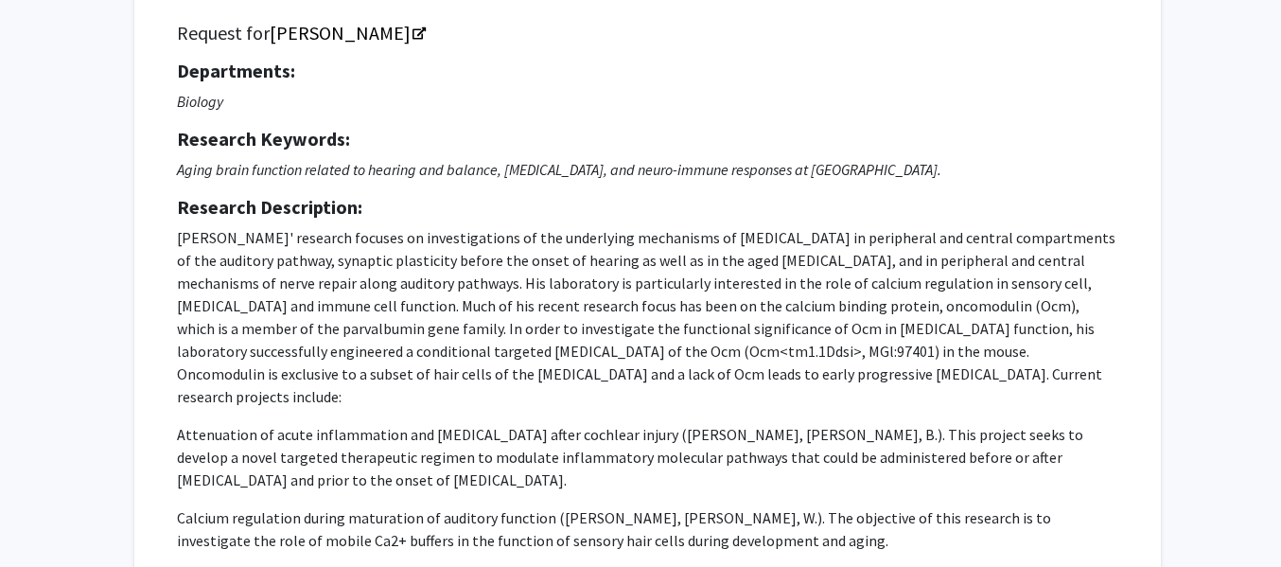
scroll to position [136, 0]
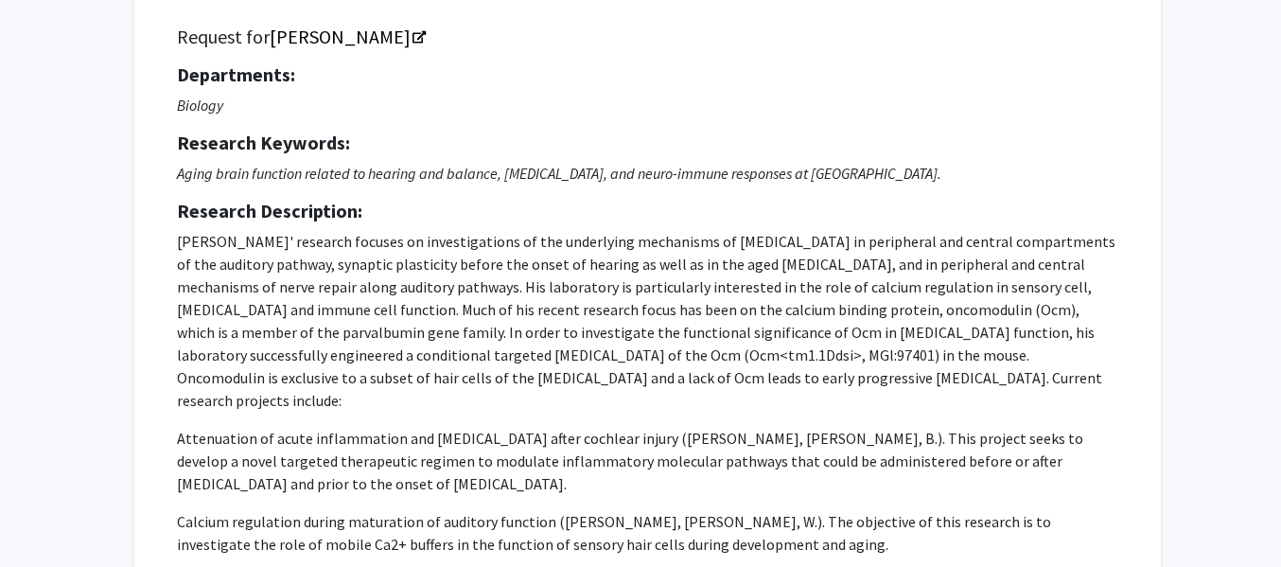
click at [194, 36] on h5 "Request for Dwayne Simmons" at bounding box center [648, 37] width 942 height 23
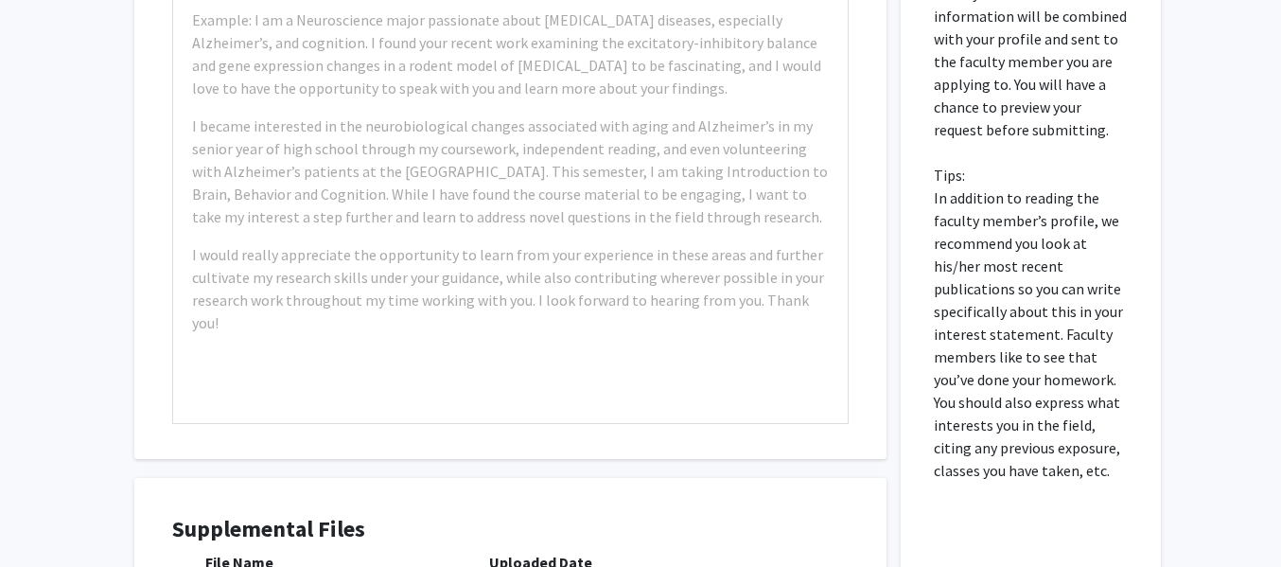
scroll to position [1171, 0]
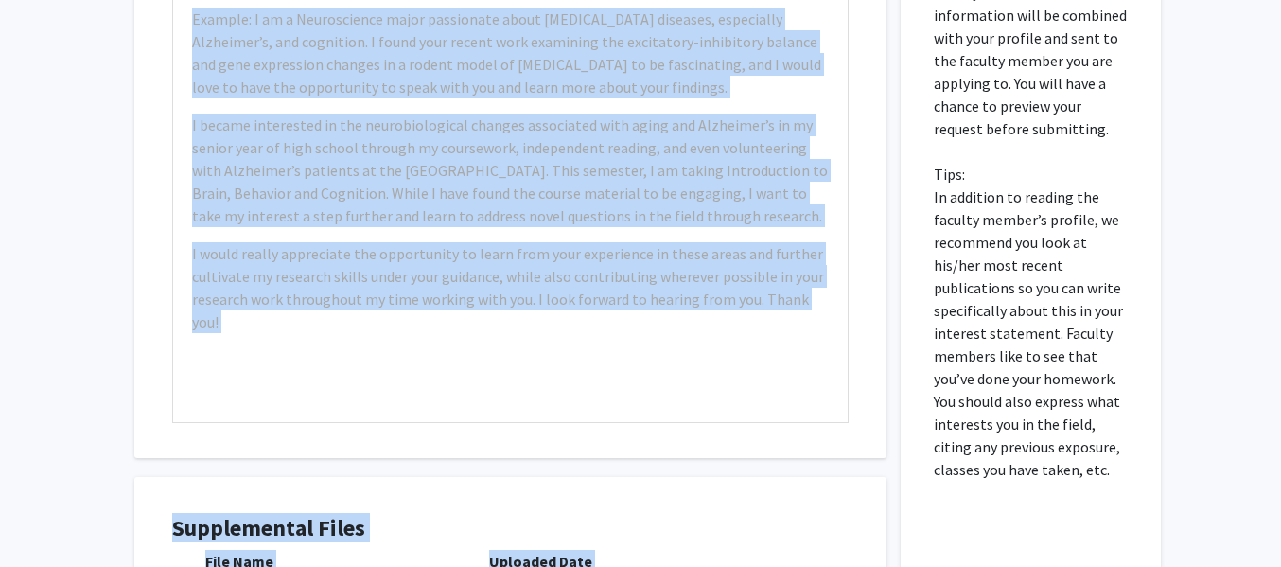
click at [1065, 447] on p "Please fill out why you are specifically interested in doing research with this…" at bounding box center [1031, 197] width 194 height 568
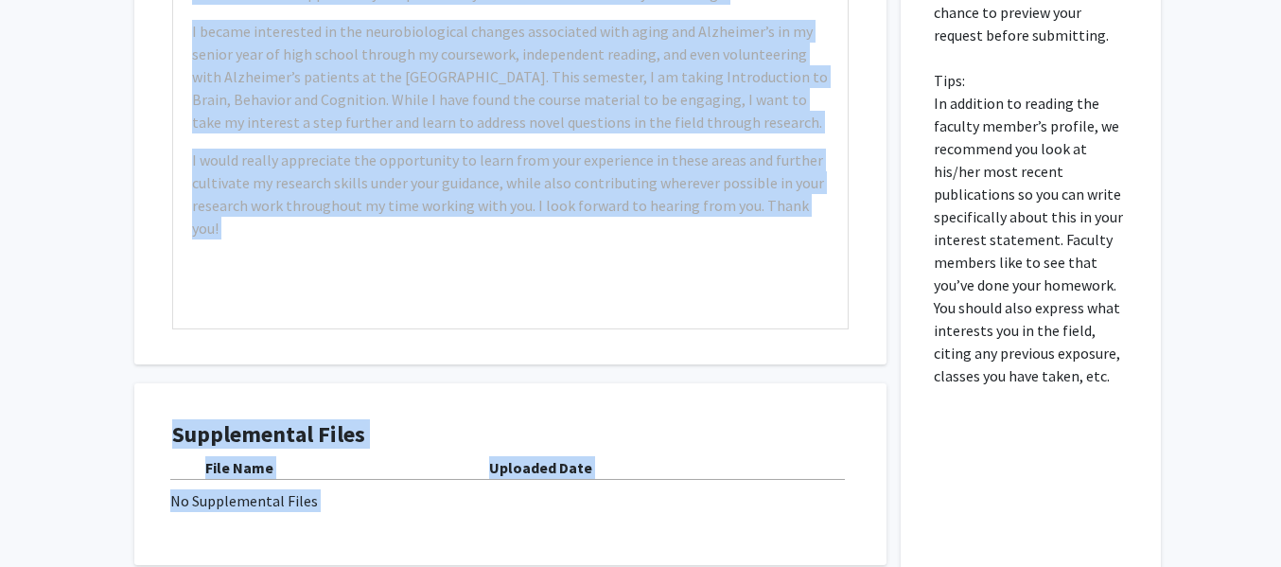
scroll to position [1263, 0]
copy div "Request for Dwayne Simmons Departments: Biology Research Keywords: Aging brain …"
click at [782, 285] on div "Example: I am a Neuroscience major passionate about neurodegenerative diseases,…" at bounding box center [510, 112] width 675 height 433
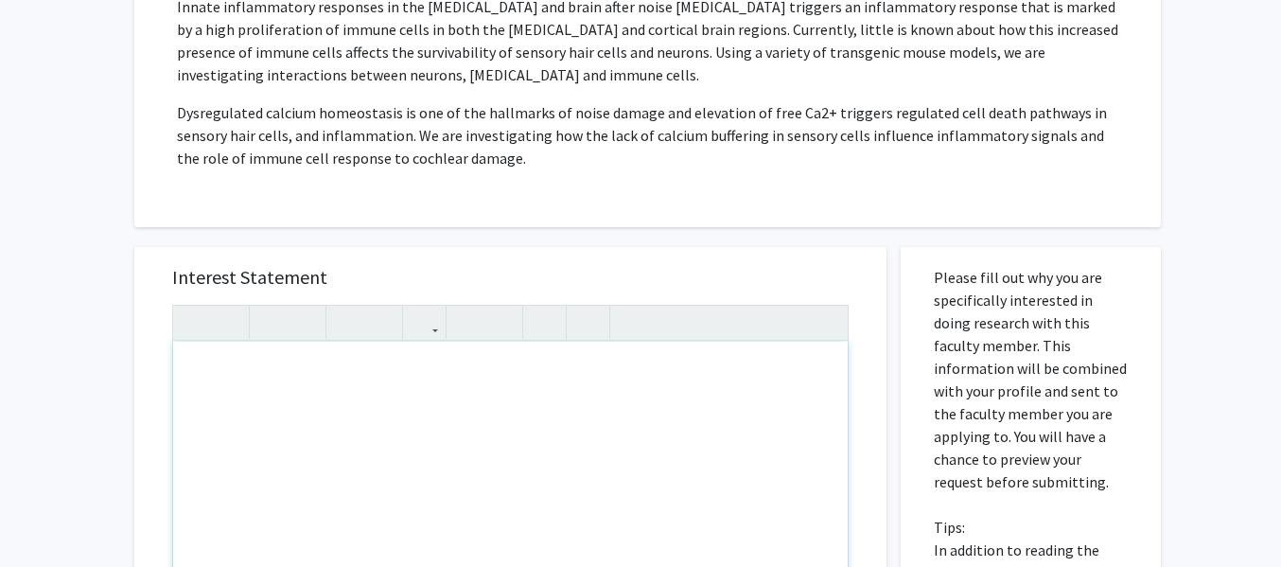
scroll to position [817, 0]
paste div "Note to users with screen readers: Please press Alt+0 or Option+0 to deactivate…"
type textarea "<p>Hi Dr. Simmons,</p><br><p>I’m a Biology student at Baylor, and I’ve been esp…"
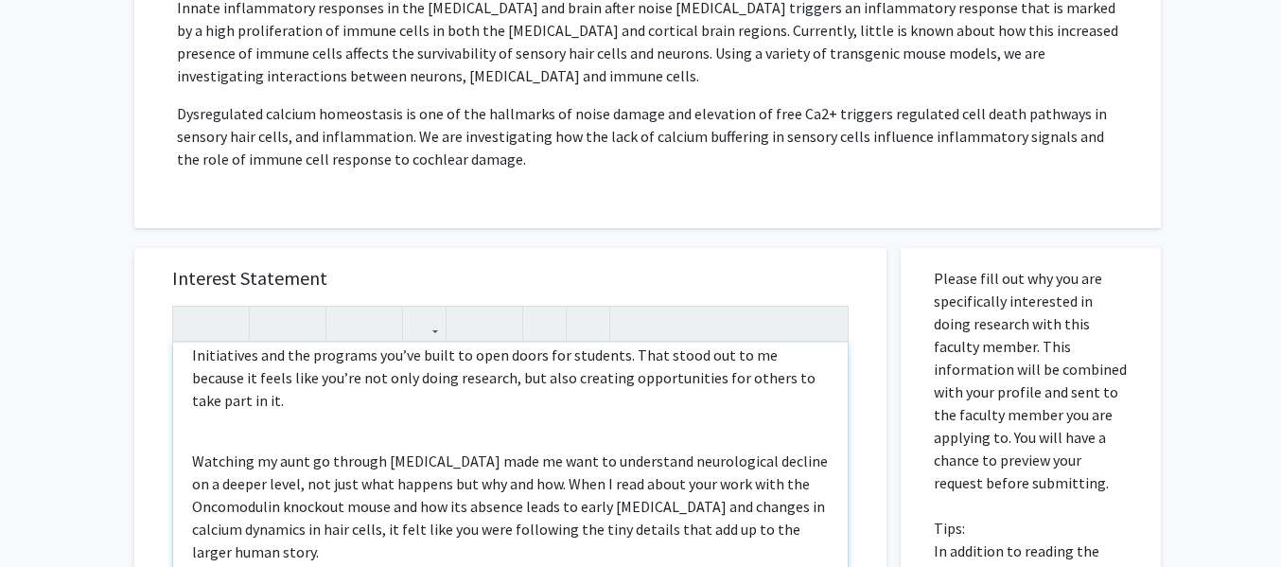
scroll to position [150, 0]
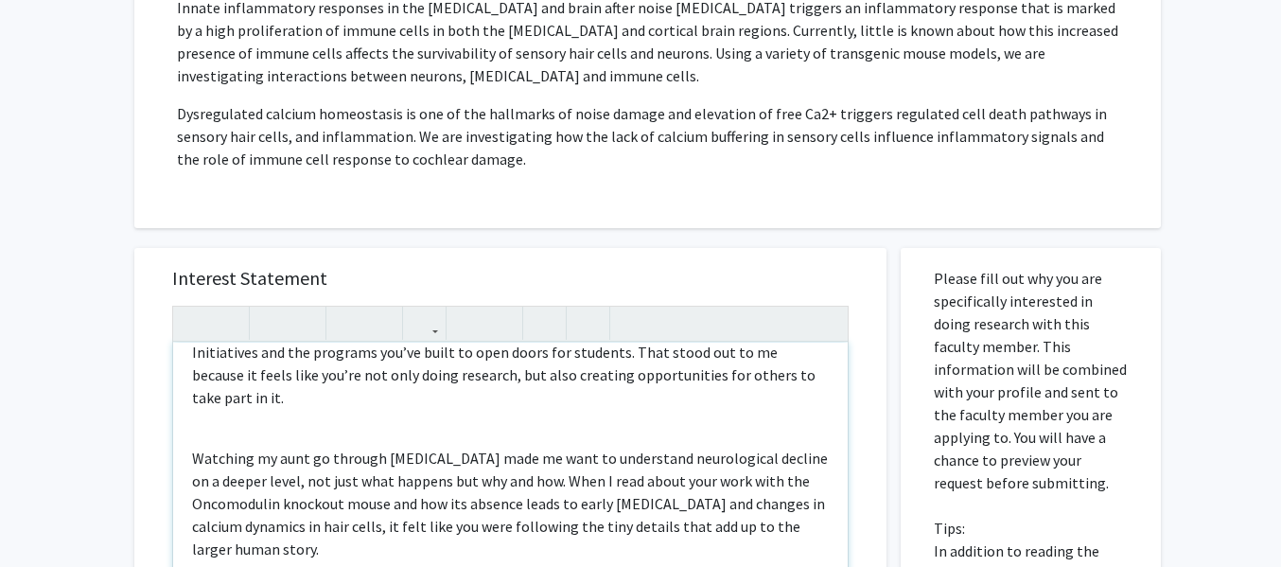
click at [264, 394] on div "Hi Dr. Simmons, I’m a Biology student at Baylor, and I’ve been especially inter…" at bounding box center [510, 559] width 675 height 433
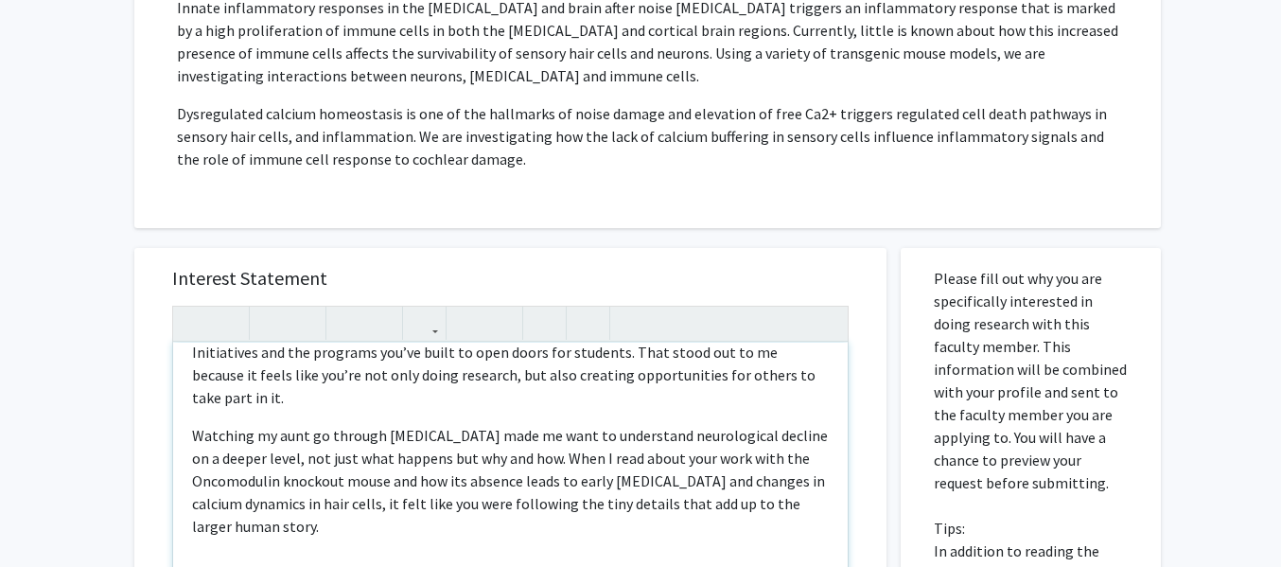
scroll to position [0, 0]
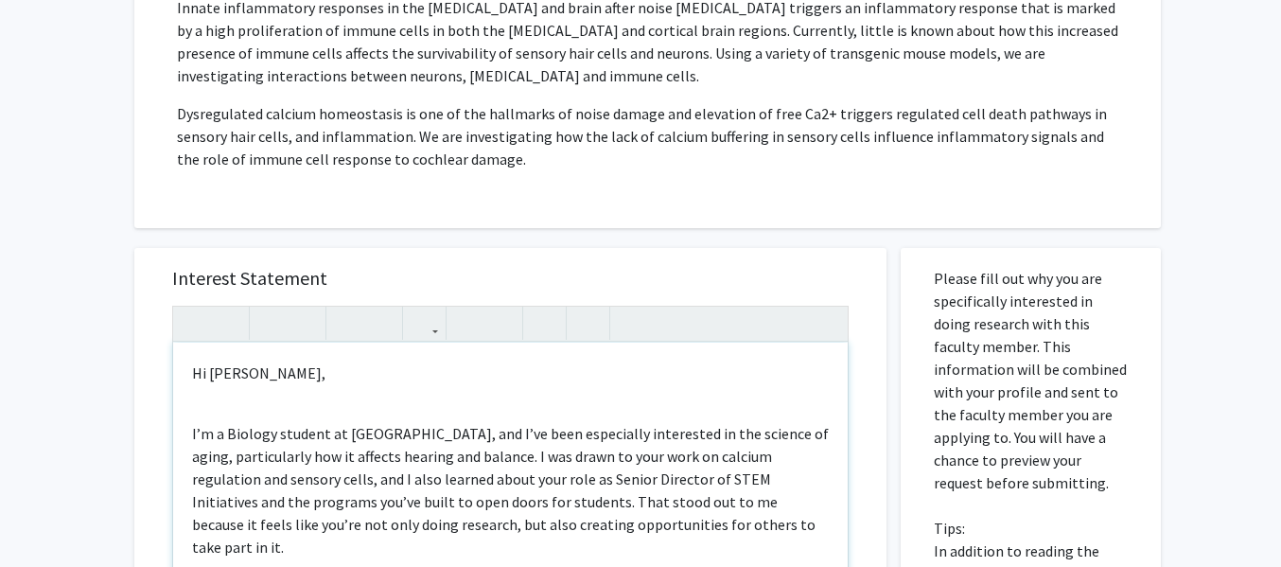
click at [228, 380] on div "Hi Dr. Simmons, I’m a Biology student at Baylor, and I’ve been especially inter…" at bounding box center [510, 559] width 675 height 433
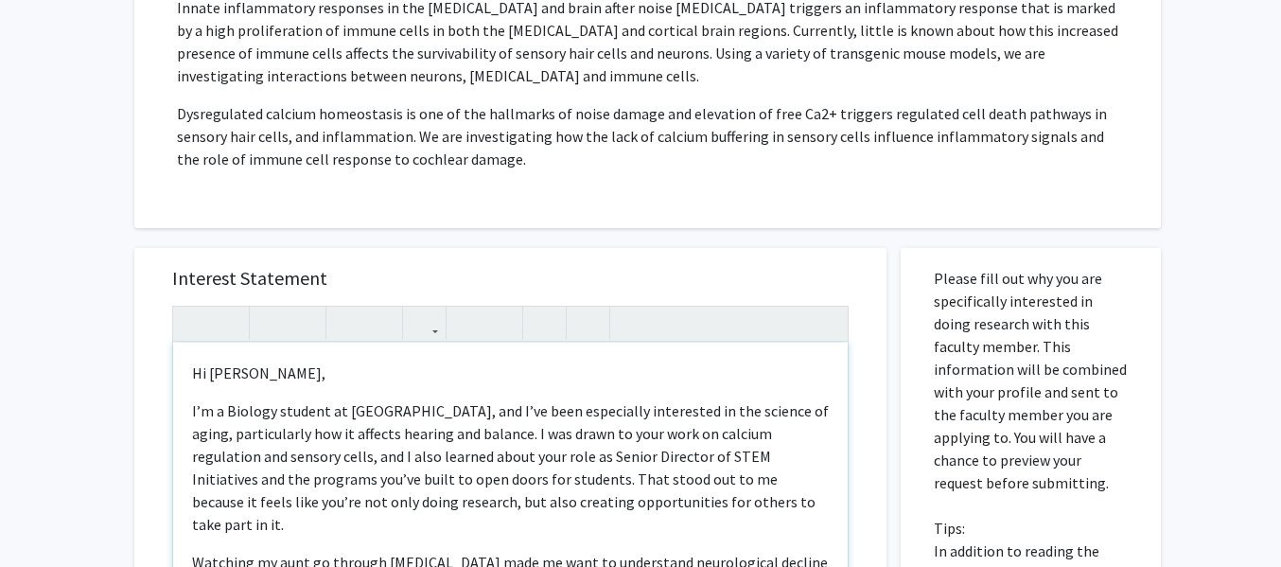
scroll to position [187, 0]
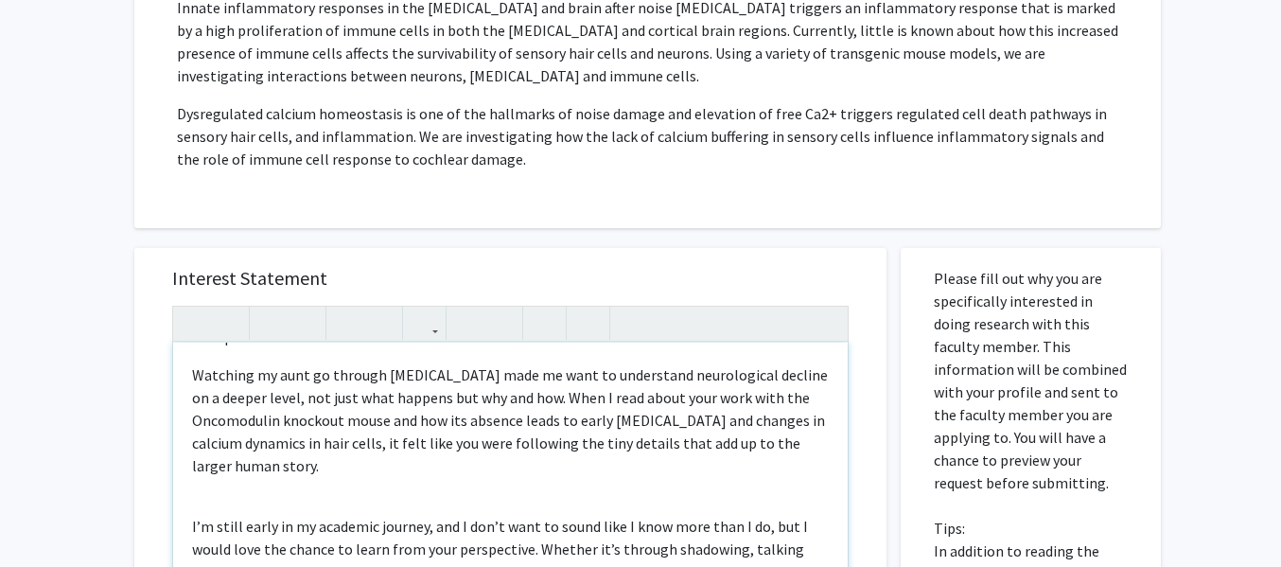
click at [232, 455] on div "Hi Dr. Simmons, I’m a Biology student at Baylor, and I’ve been especially inter…" at bounding box center [510, 559] width 675 height 433
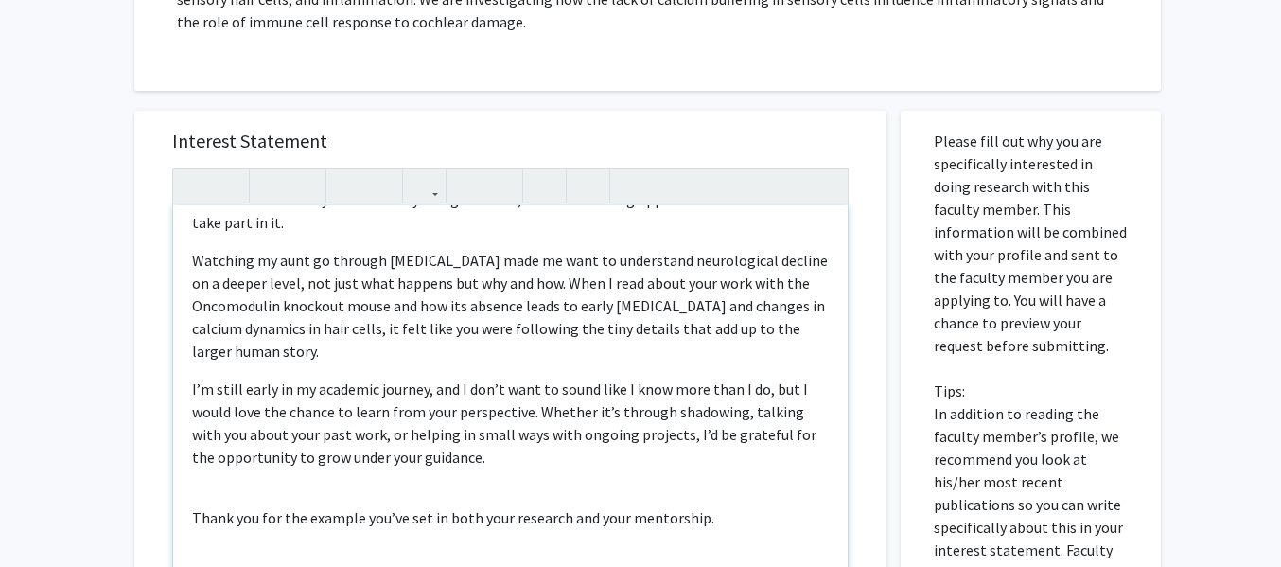
scroll to position [956, 0]
click at [391, 438] on div "Hi Dr. Simmons, I’m a Biology student at Baylor, and I’ve been especially inter…" at bounding box center [510, 419] width 675 height 433
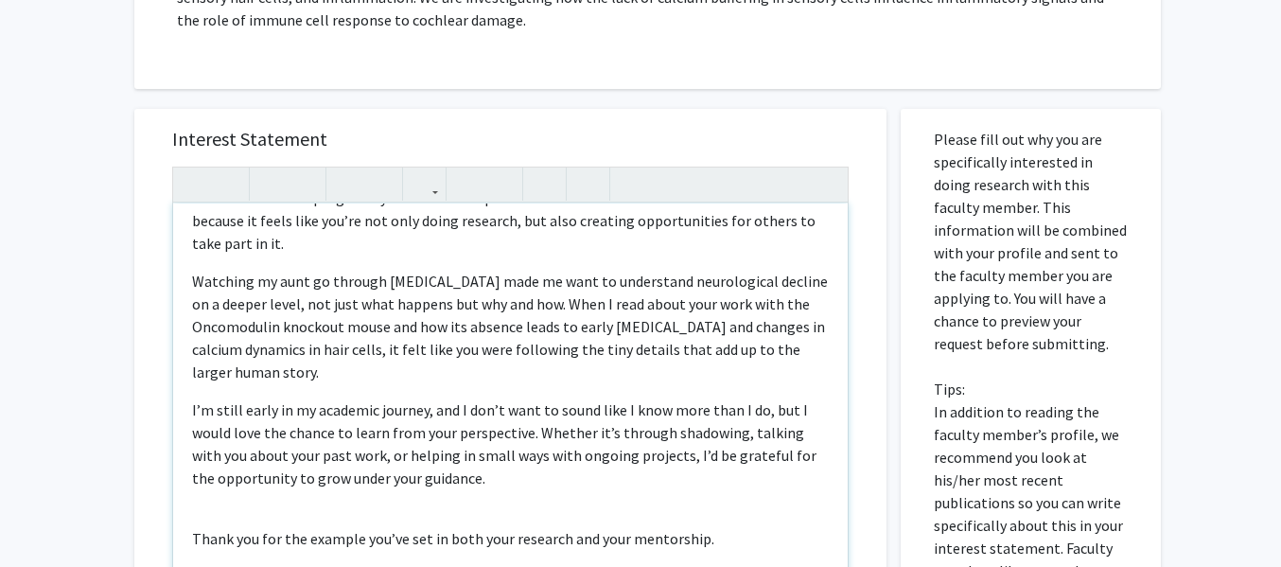
scroll to position [979, 0]
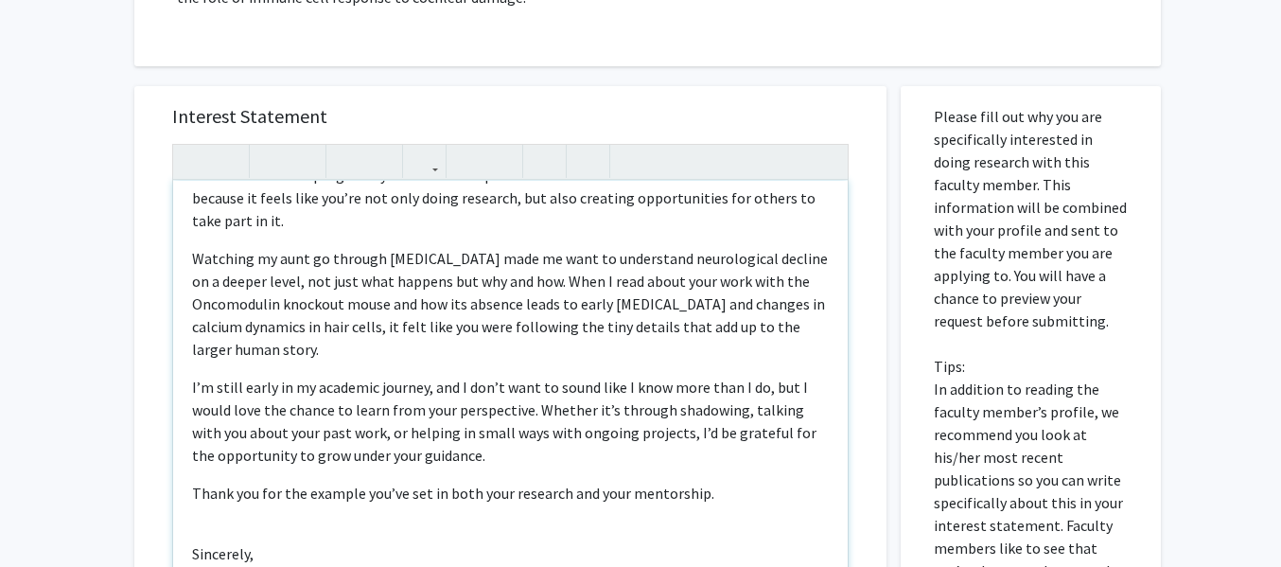
click at [210, 486] on div "Hi Dr. Simmons, I’m a Biology student at Baylor, and I’ve been especially inter…" at bounding box center [510, 397] width 675 height 433
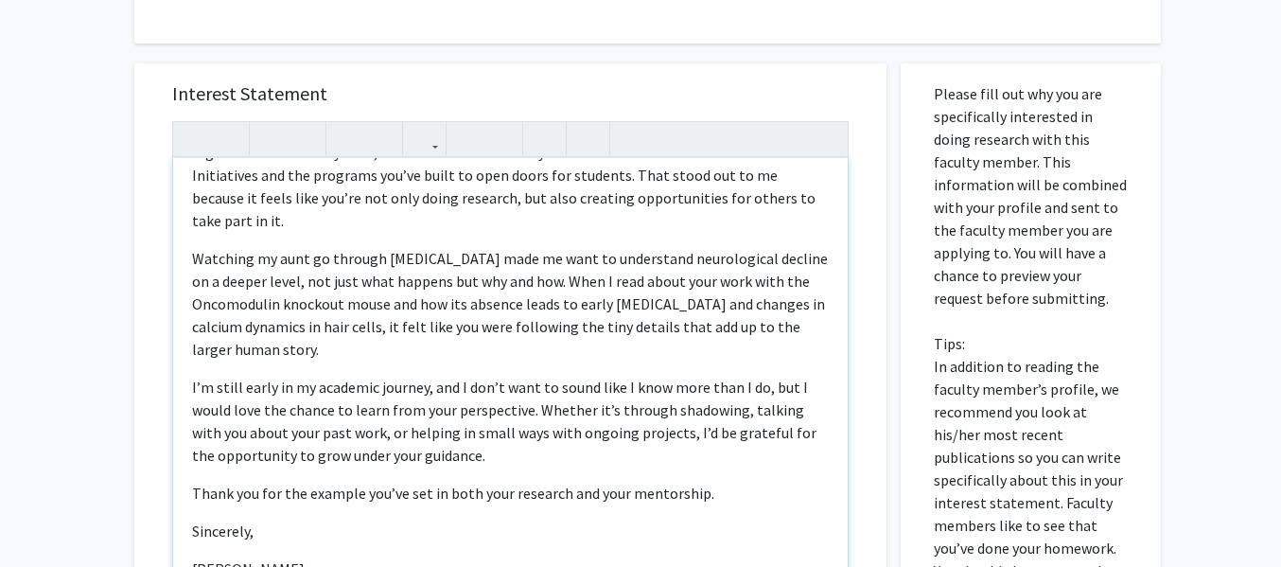
click at [215, 506] on div "Hi Dr. Simmons, I’m a Biology student at Baylor, and I’ve been especially inter…" at bounding box center [510, 374] width 675 height 433
click at [190, 524] on div "Hi Dr. Simmons, I’m a Biology student at Baylor, and I’ve been especially inter…" at bounding box center [510, 374] width 675 height 433
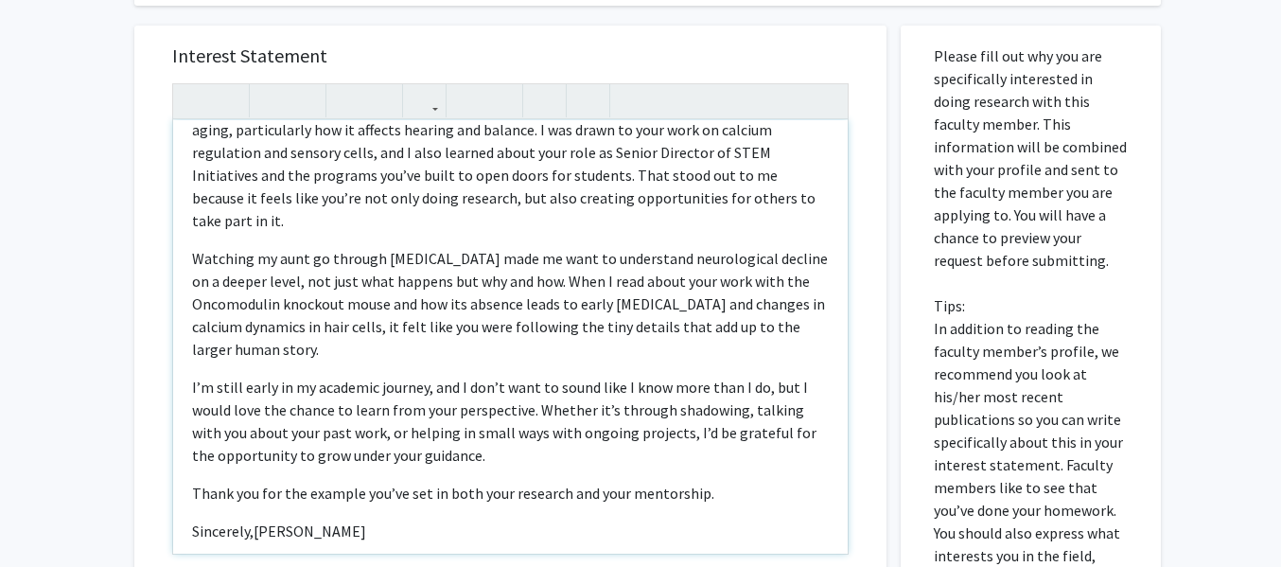
type textarea "<p>Hi Dr. Simmons,</p><p>I’m a Biology student at Baylor, and I’ve been especia…"
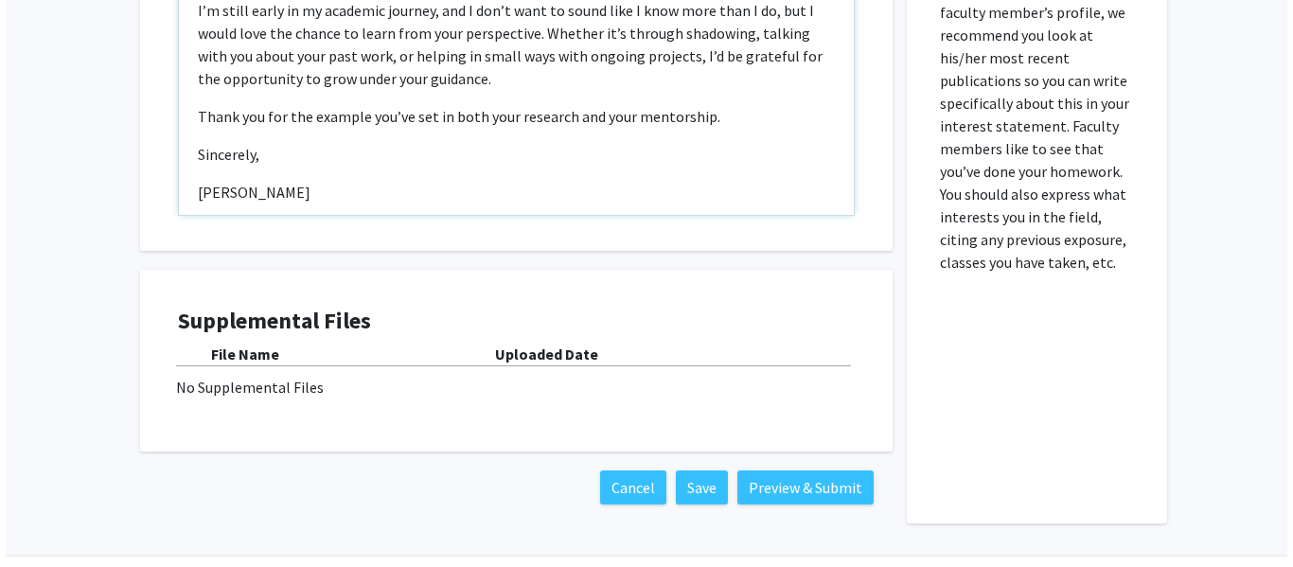
scroll to position [1411, 0]
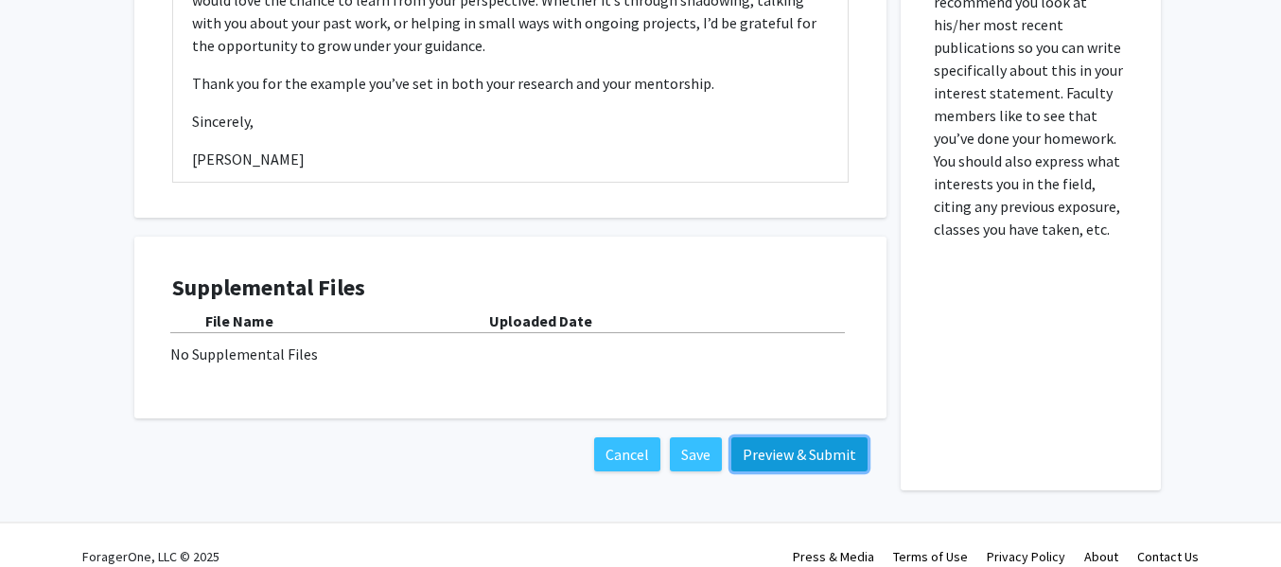
click at [754, 437] on button "Preview & Submit" at bounding box center [800, 454] width 136 height 34
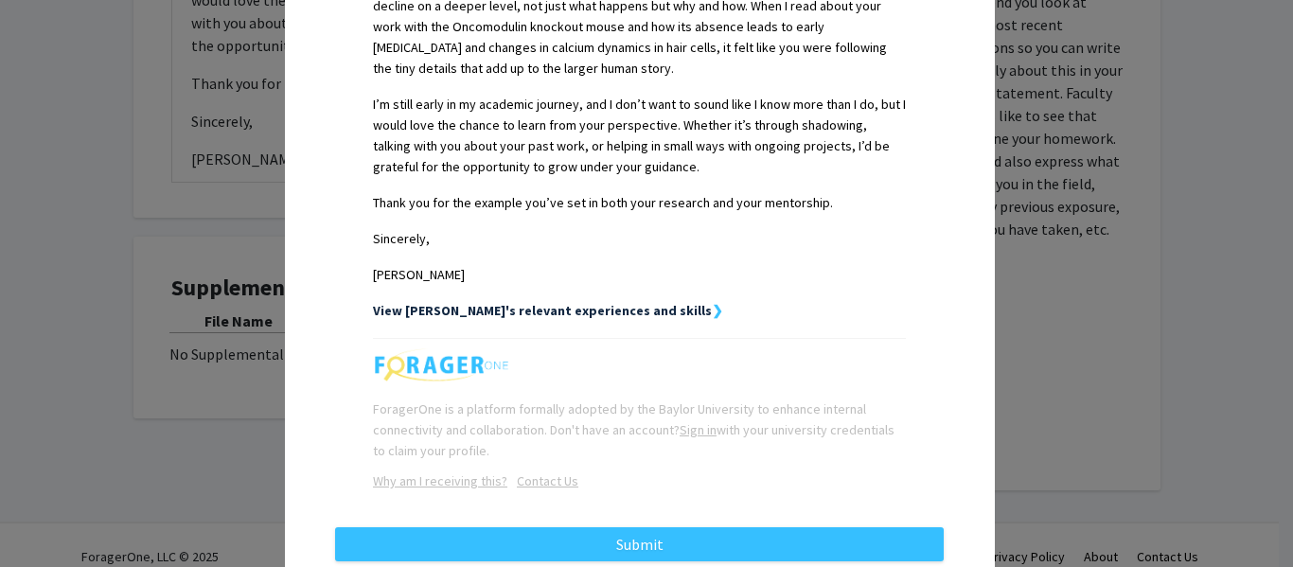
scroll to position [757, 0]
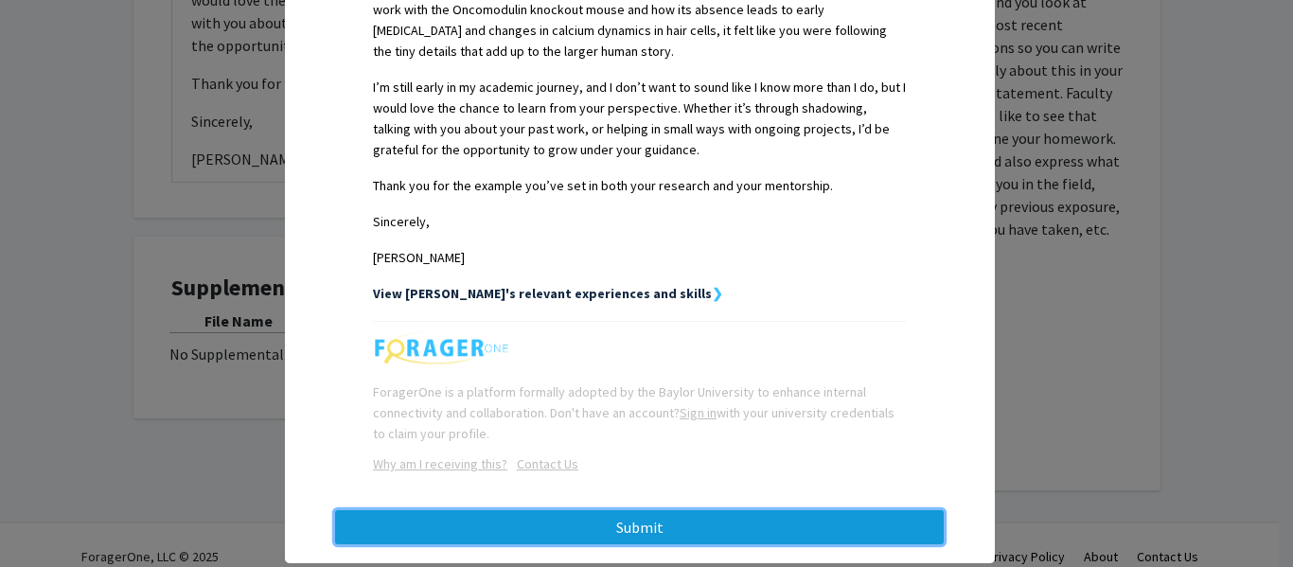
click at [748, 510] on button "Submit" at bounding box center [639, 527] width 609 height 34
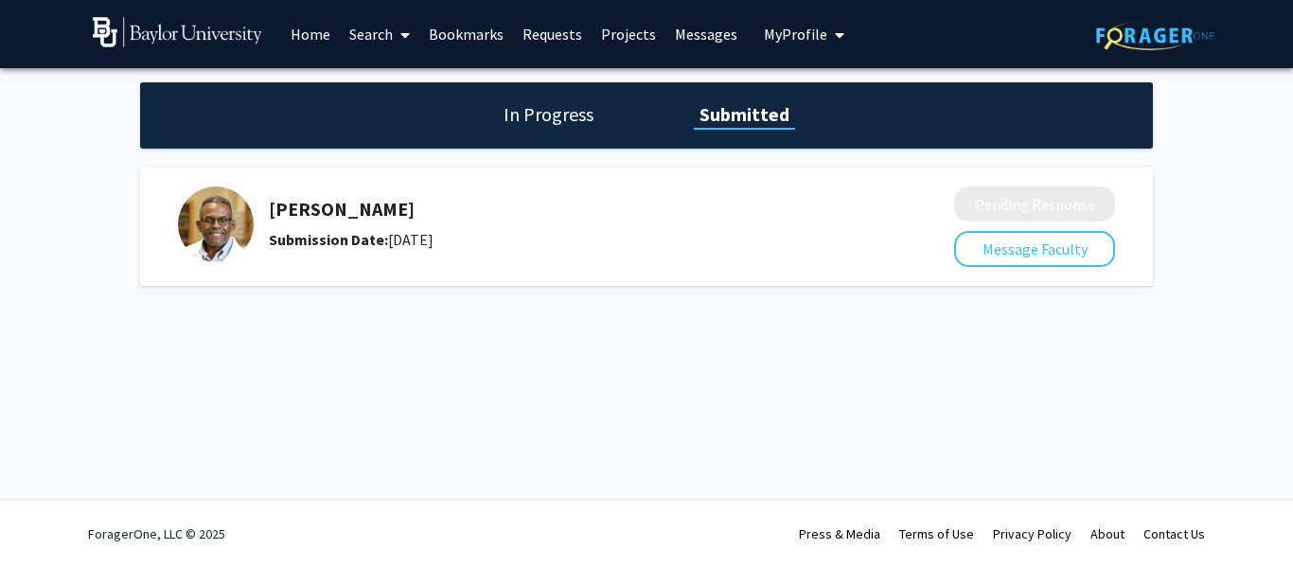
click at [621, 34] on link "Projects" at bounding box center [629, 34] width 74 height 66
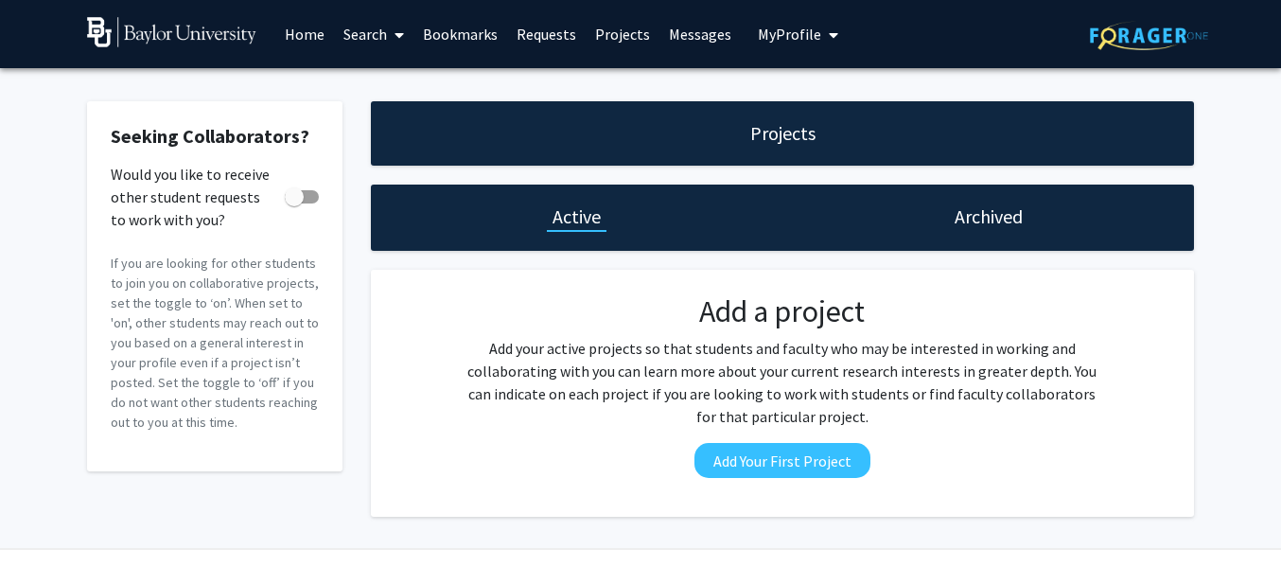
click at [383, 30] on link "Search" at bounding box center [373, 34] width 79 height 66
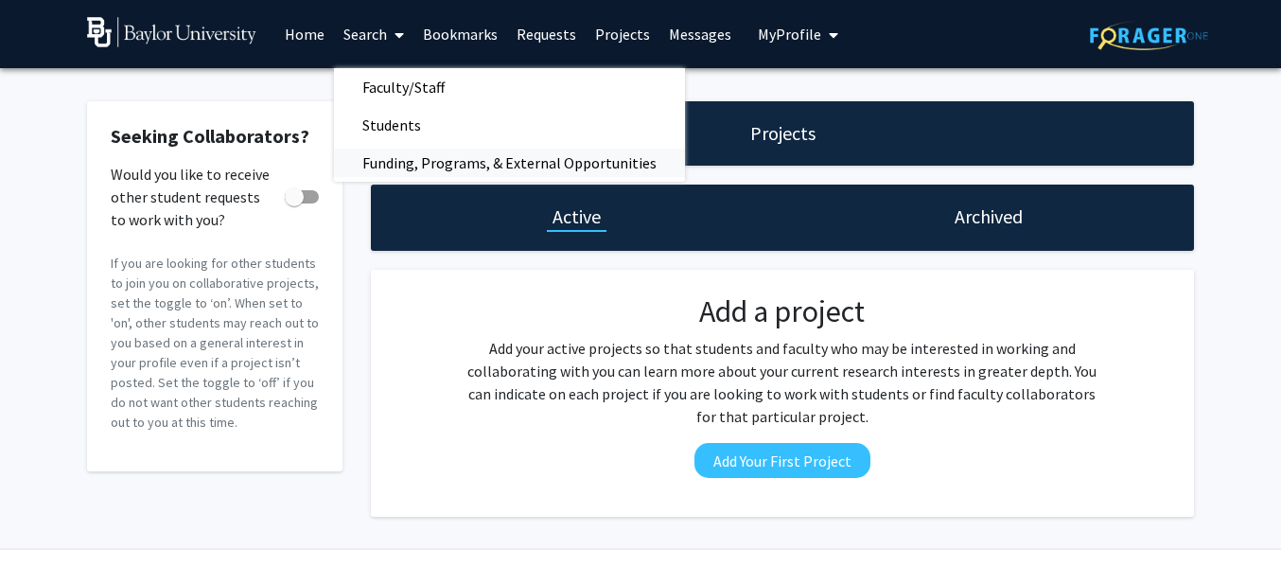
click at [412, 161] on span "Funding, Programs, & External Opportunities" at bounding box center [509, 163] width 351 height 38
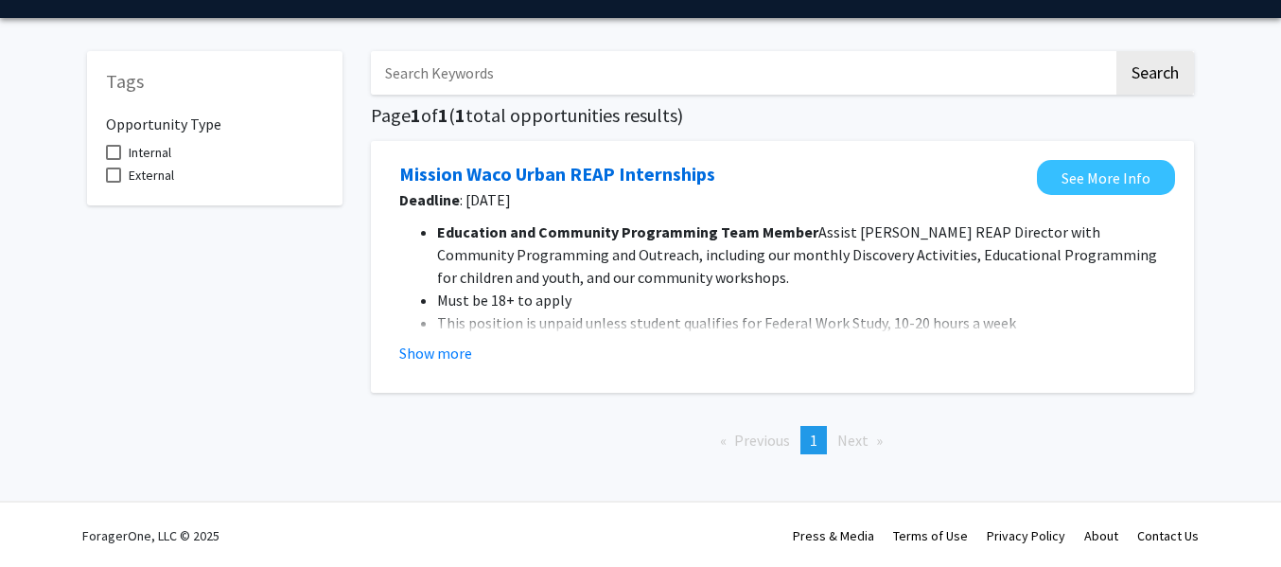
scroll to position [52, 0]
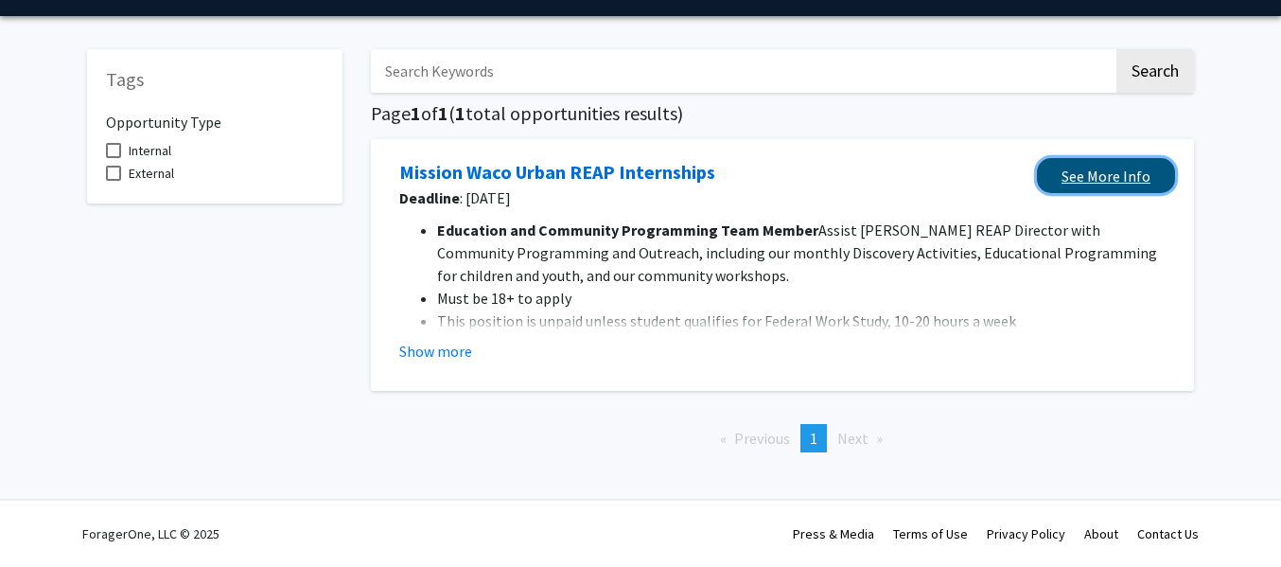
click at [1107, 168] on link "See More Info" at bounding box center [1106, 175] width 138 height 35
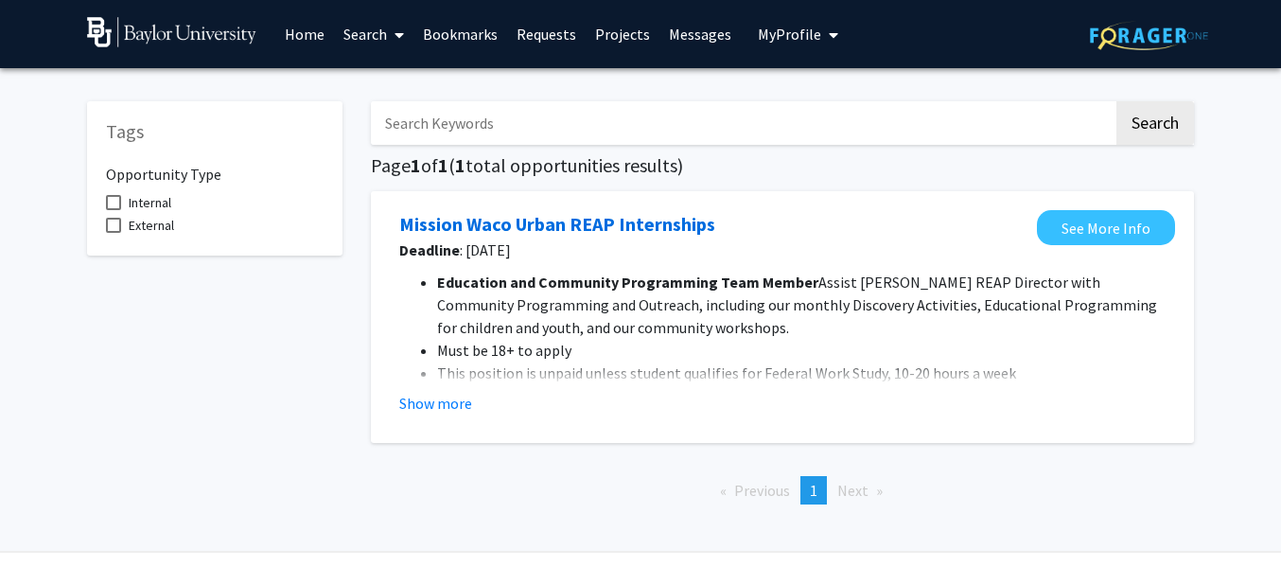
click at [404, 30] on icon at bounding box center [399, 34] width 9 height 15
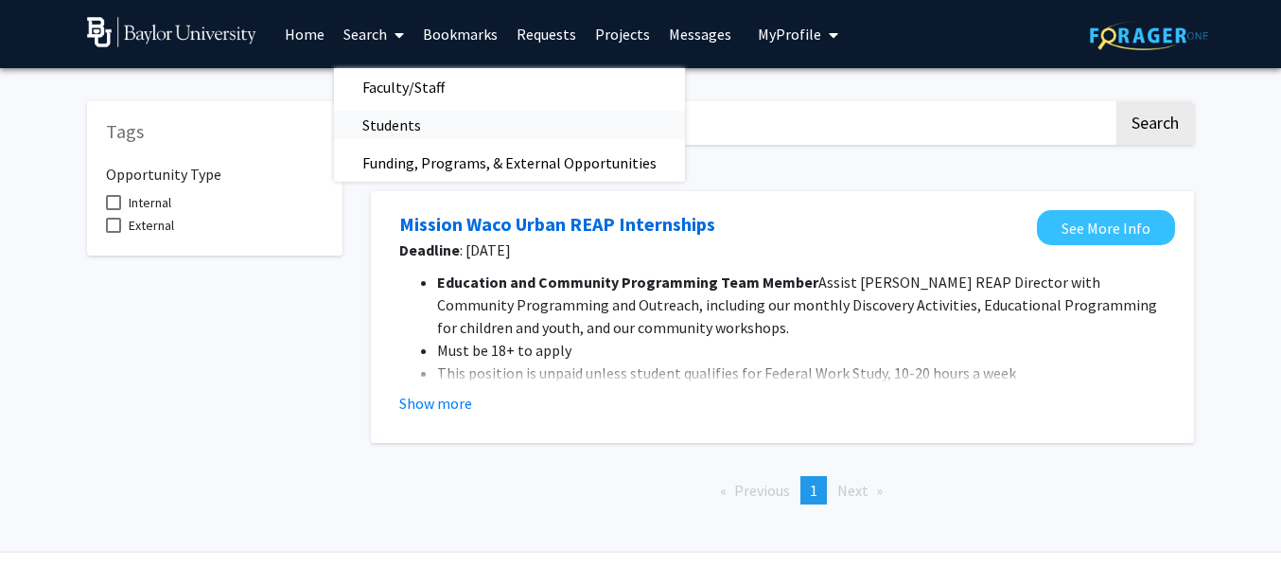
click at [428, 140] on span "Students" at bounding box center [391, 125] width 115 height 38
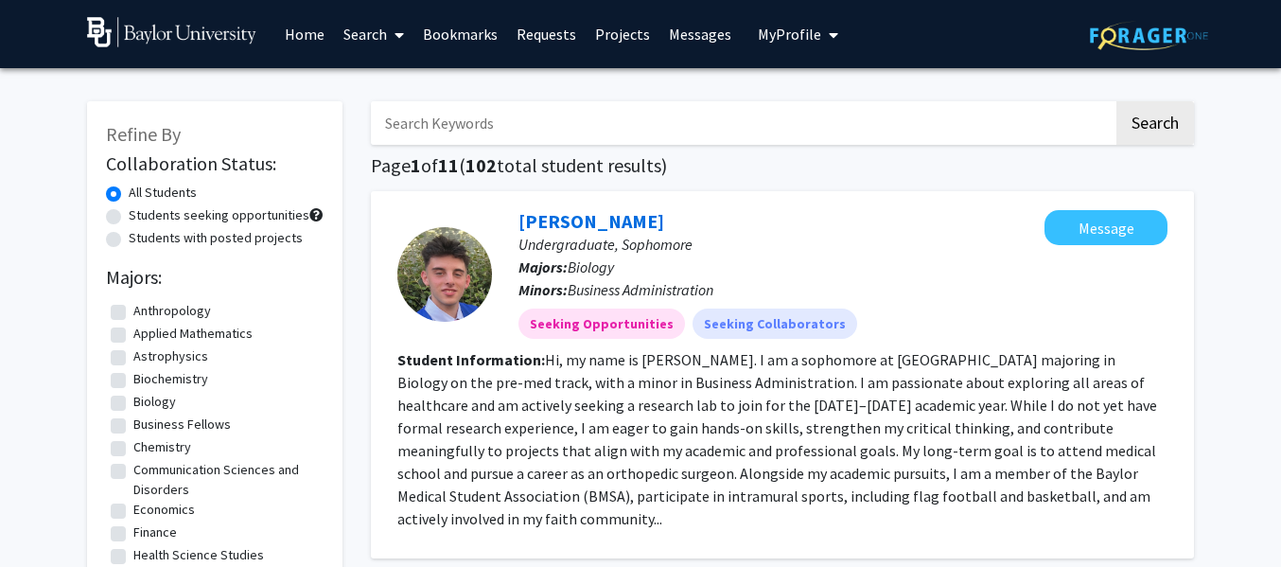
click at [387, 36] on span at bounding box center [395, 35] width 17 height 66
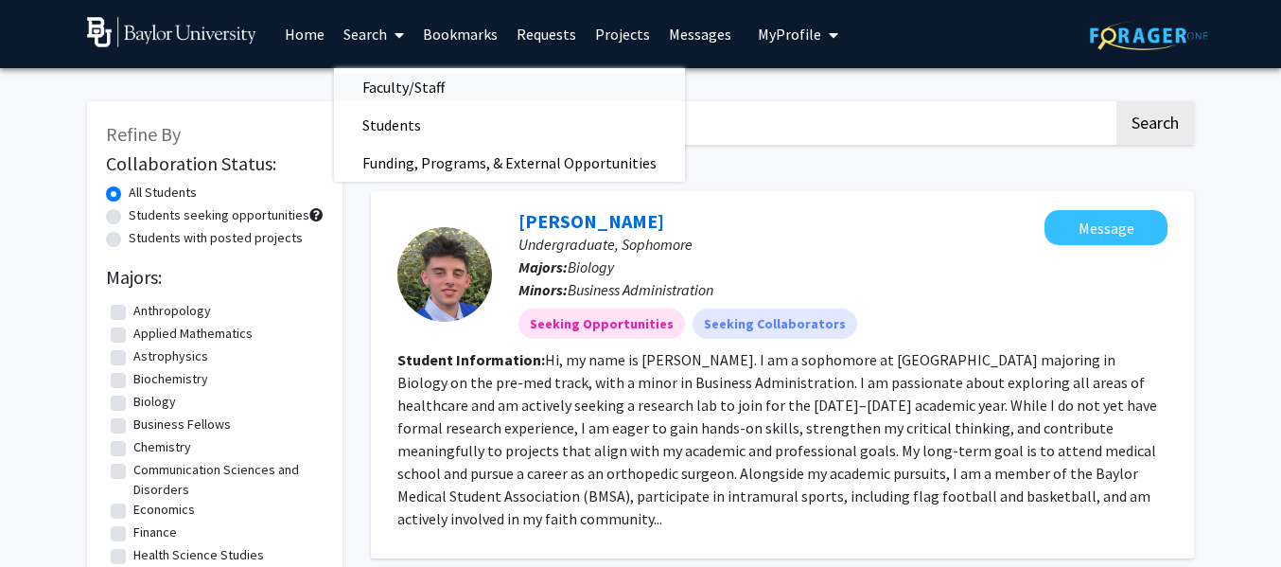
click at [391, 92] on span "Faculty/Staff" at bounding box center [403, 87] width 139 height 38
